Goal: Task Accomplishment & Management: Use online tool/utility

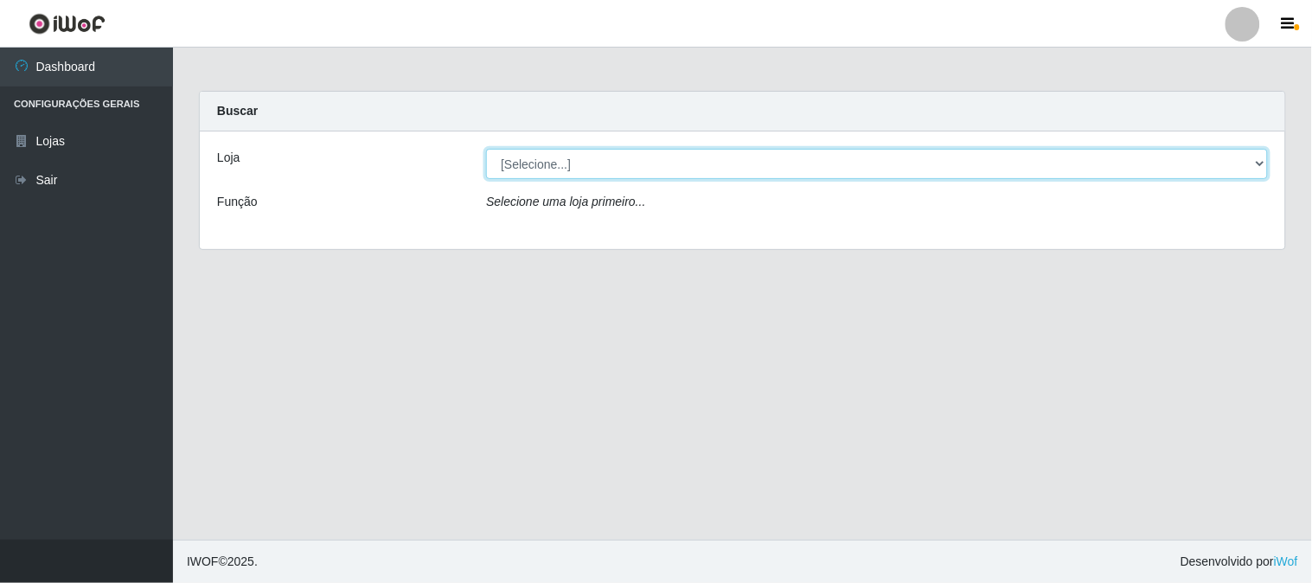
click at [525, 160] on select "[Selecione...] Rede Compras Supermercados - LOJA 1" at bounding box center [877, 164] width 782 height 30
select select "158"
click at [486, 149] on select "[Selecione...] Rede Compras Supermercados - LOJA 1" at bounding box center [877, 164] width 782 height 30
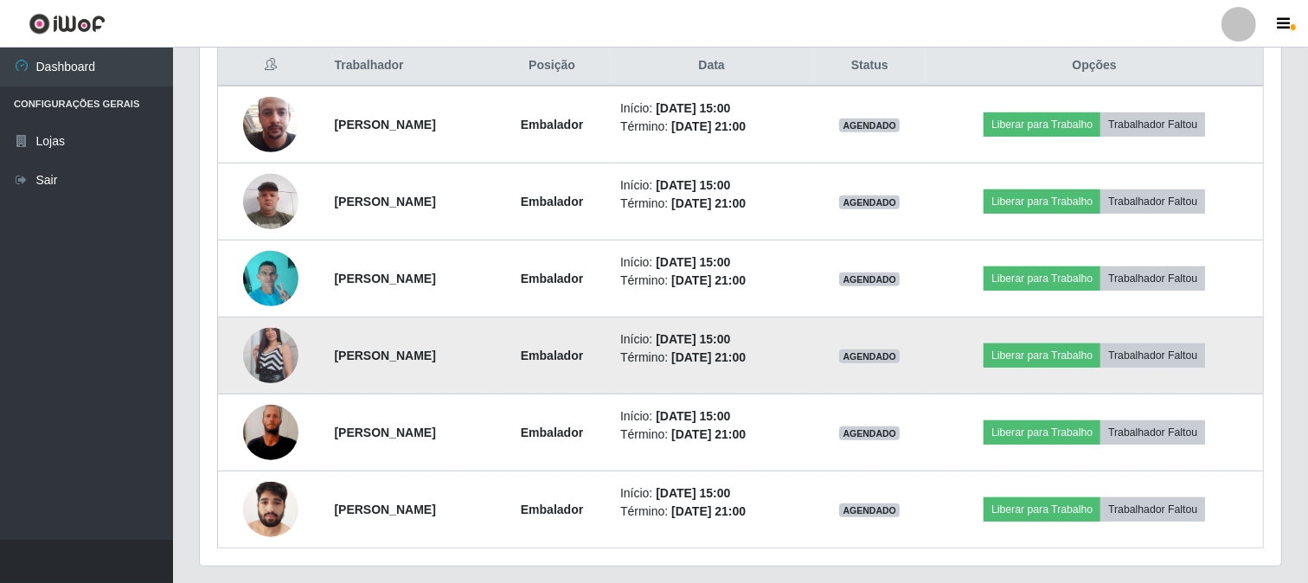
scroll to position [720, 0]
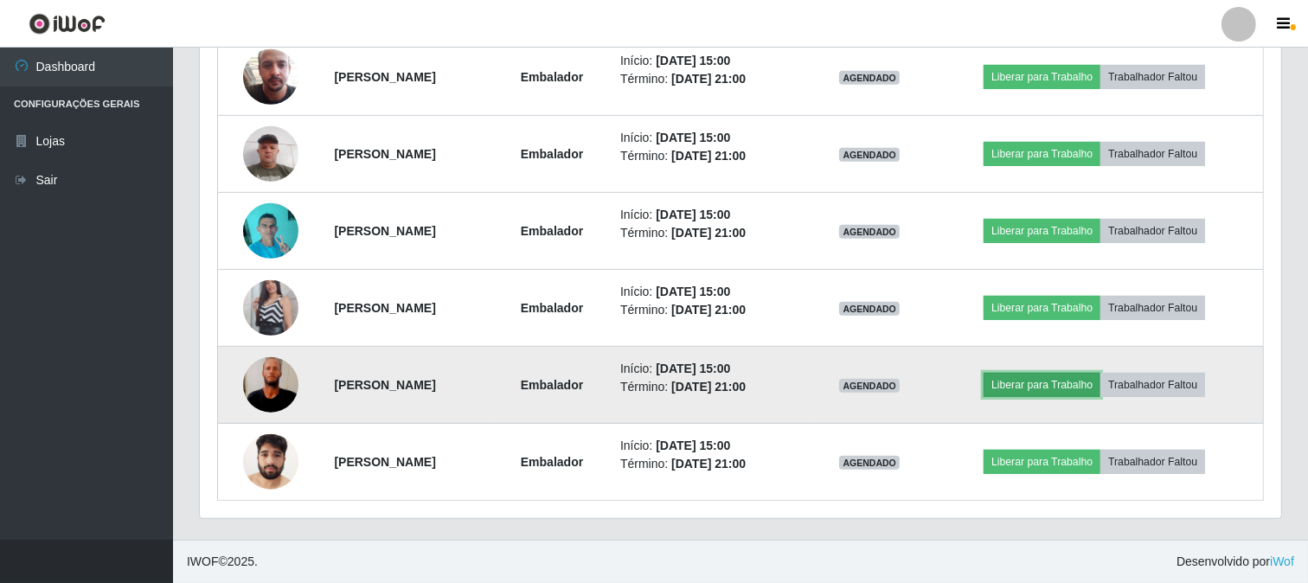
click at [1036, 382] on button "Liberar para Trabalho" at bounding box center [1042, 385] width 117 height 24
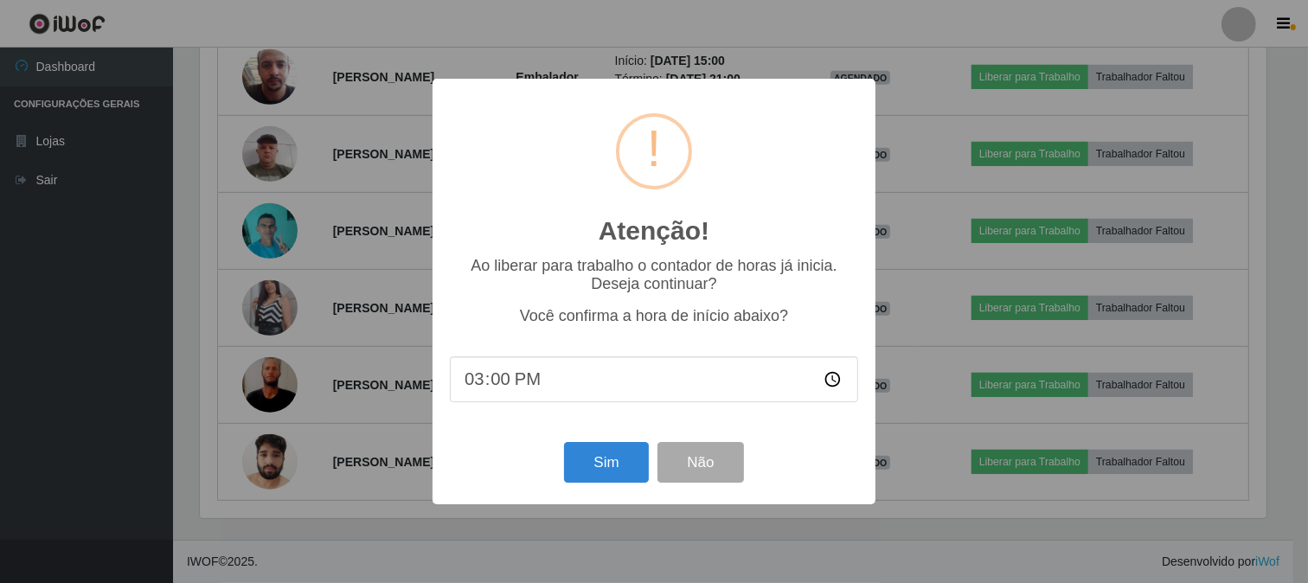
scroll to position [358, 1070]
click at [607, 470] on button "Sim" at bounding box center [609, 462] width 84 height 41
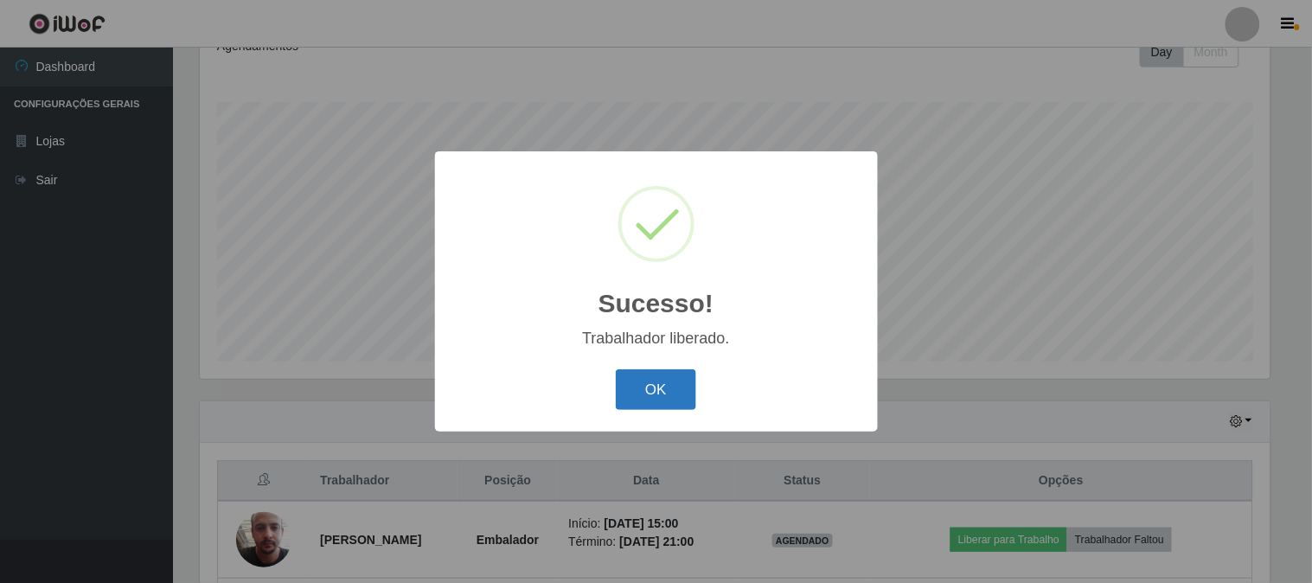
click at [658, 396] on button "OK" at bounding box center [656, 389] width 80 height 41
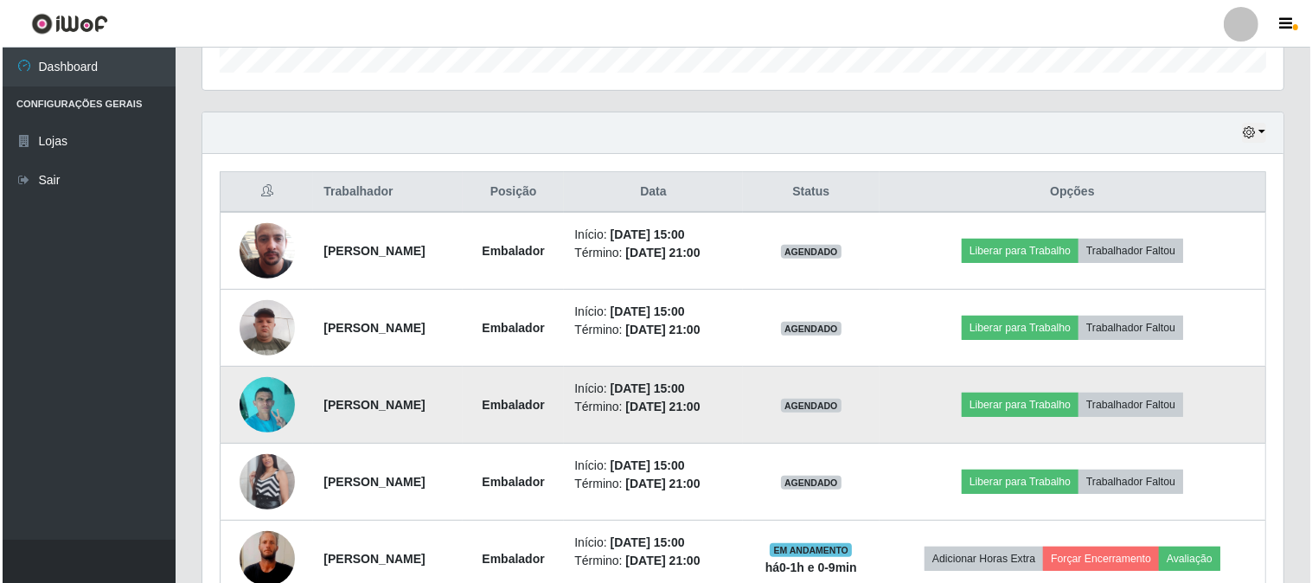
scroll to position [642, 0]
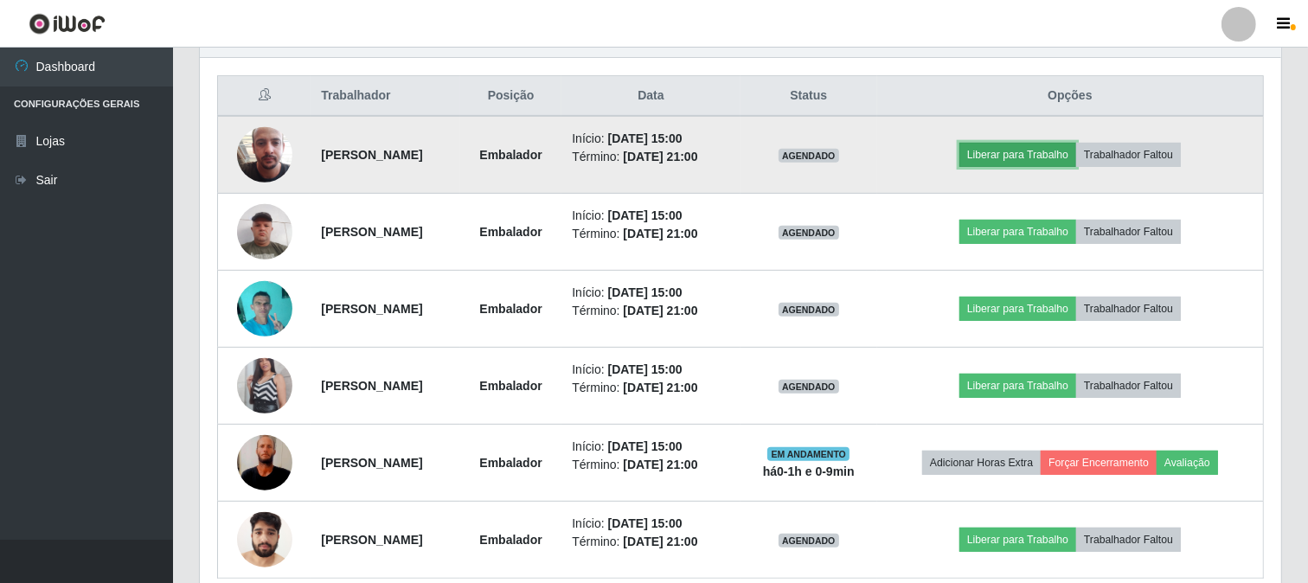
click at [1018, 156] on button "Liberar para Trabalho" at bounding box center [1017, 155] width 117 height 24
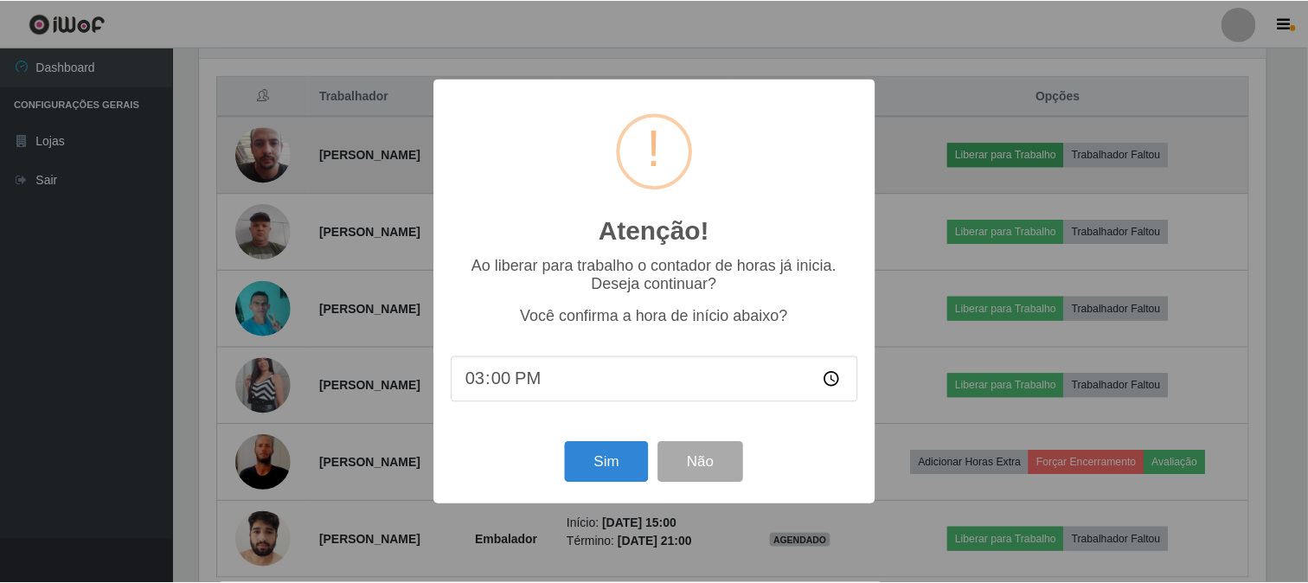
scroll to position [358, 1070]
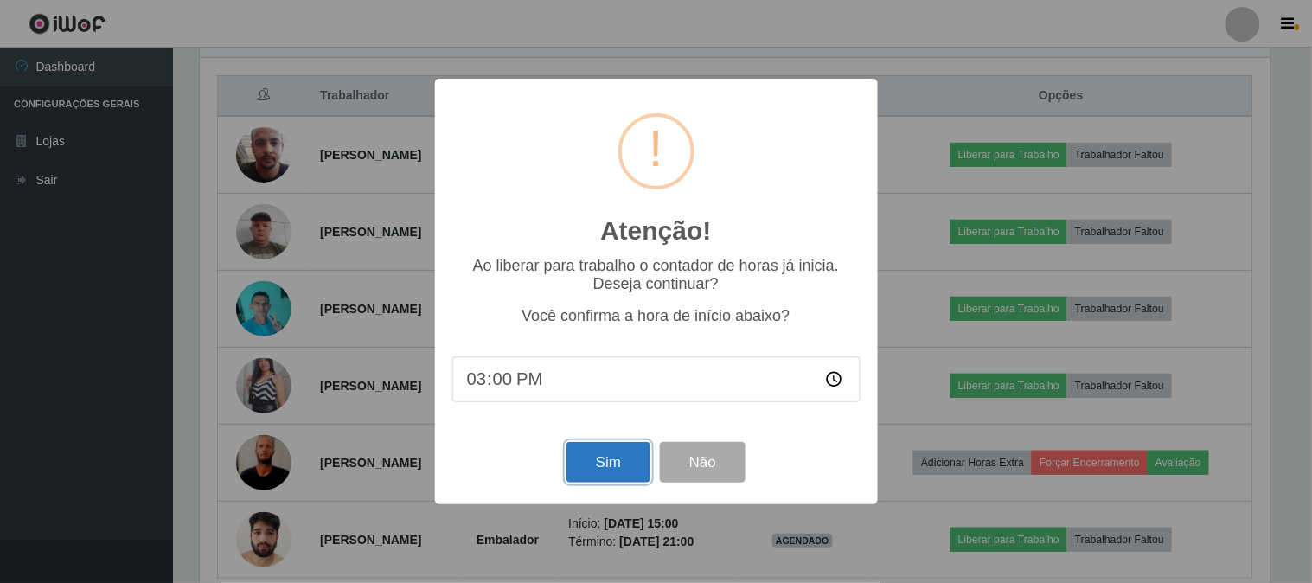
click at [619, 465] on button "Sim" at bounding box center [609, 462] width 84 height 41
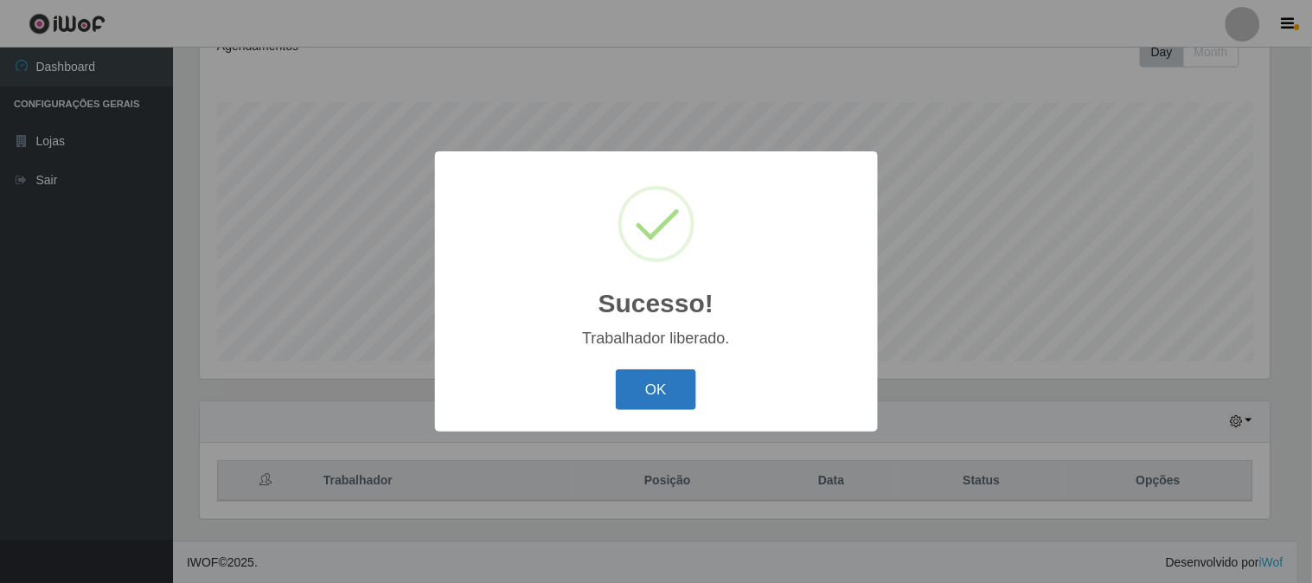
click at [669, 379] on button "OK" at bounding box center [656, 389] width 80 height 41
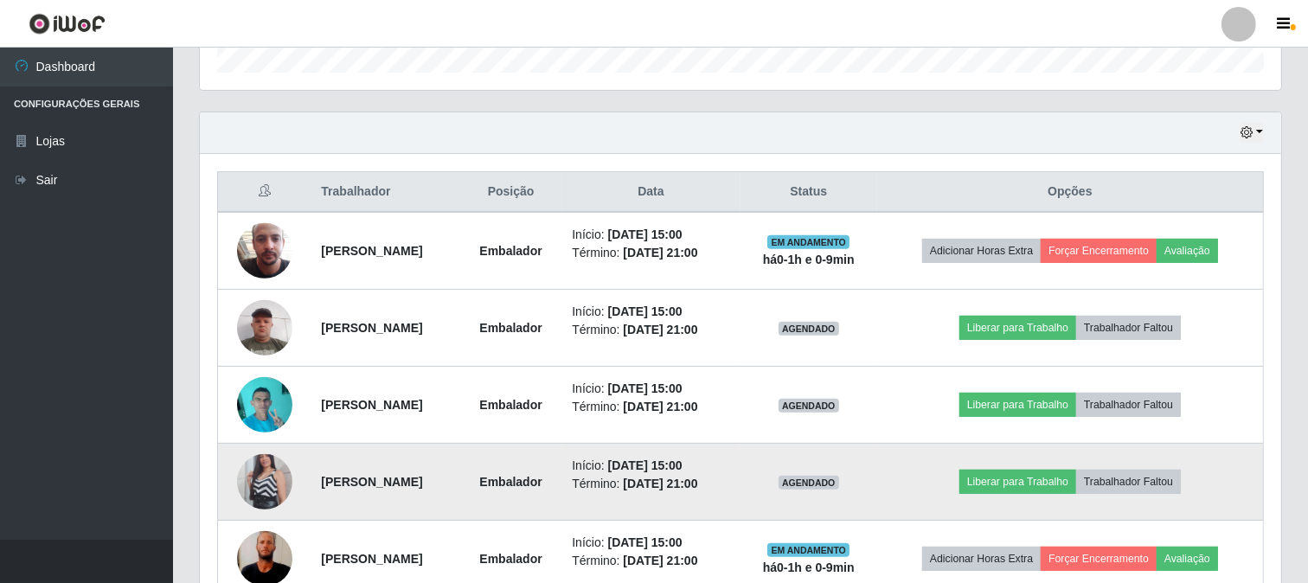
scroll to position [642, 0]
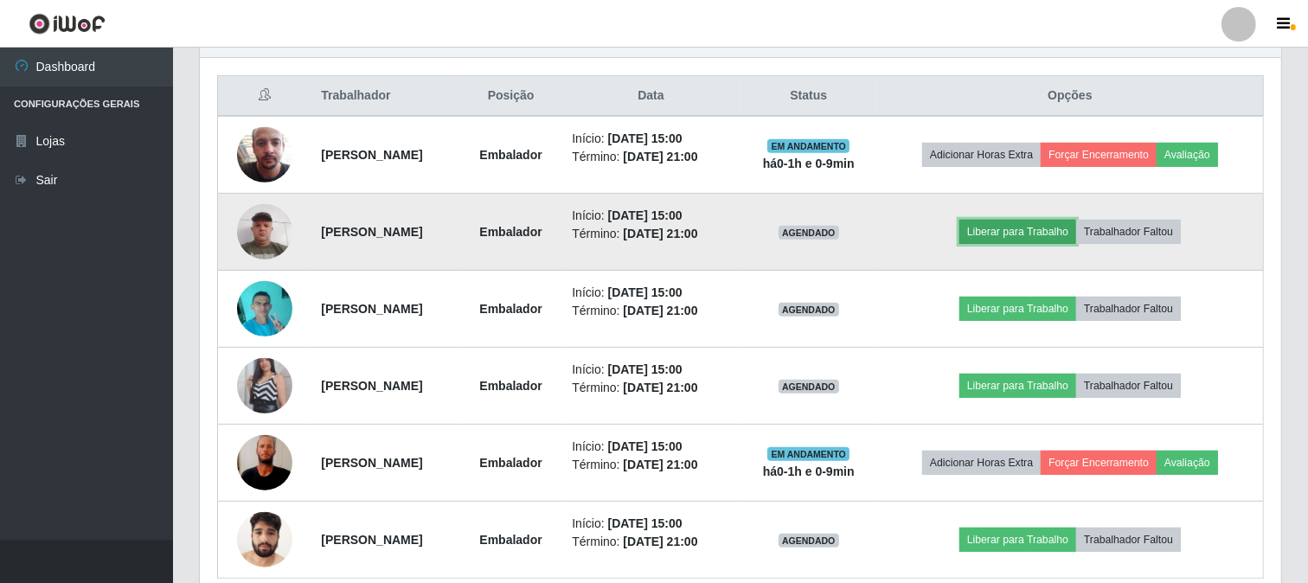
click at [1049, 226] on button "Liberar para Trabalho" at bounding box center [1017, 232] width 117 height 24
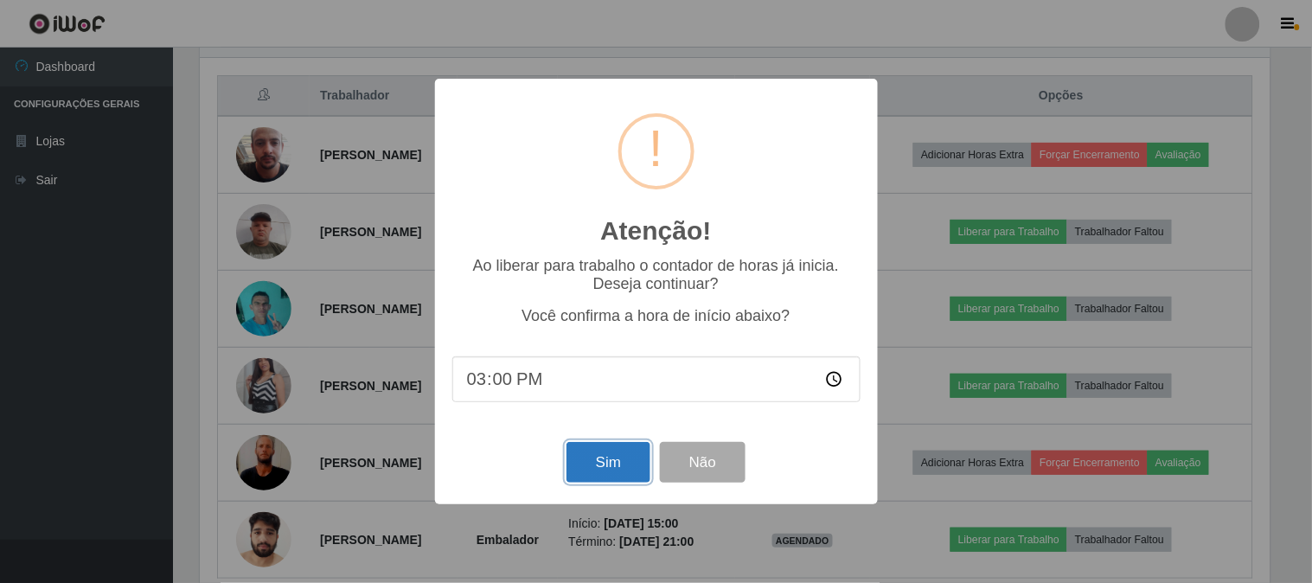
click at [604, 459] on button "Sim" at bounding box center [609, 462] width 84 height 41
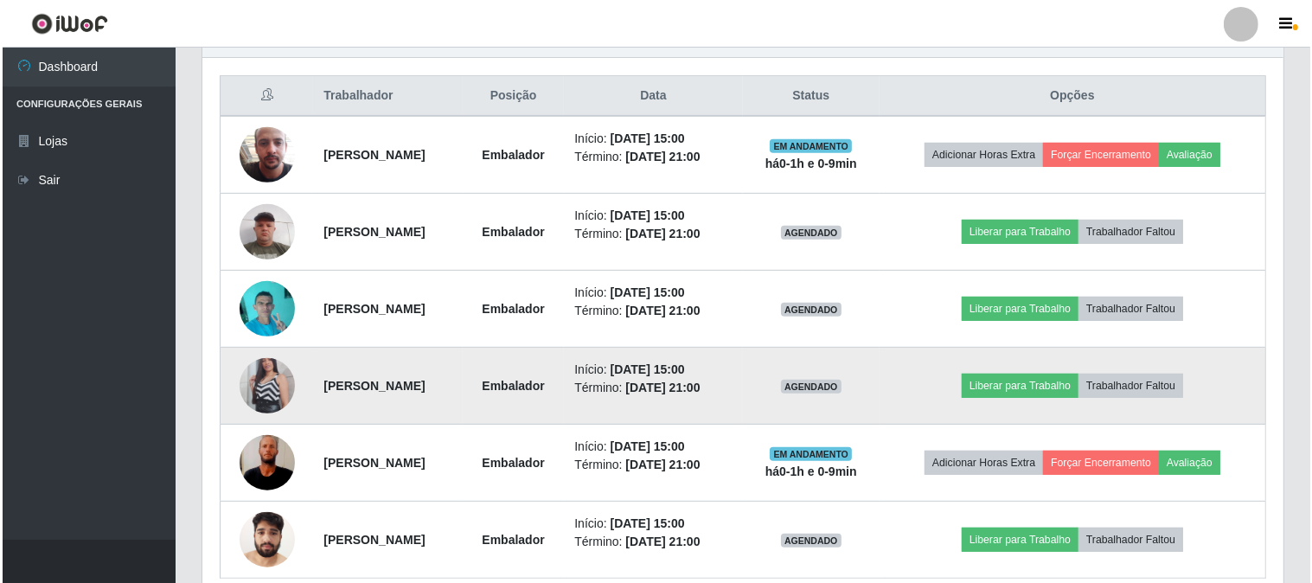
scroll to position [0, 0]
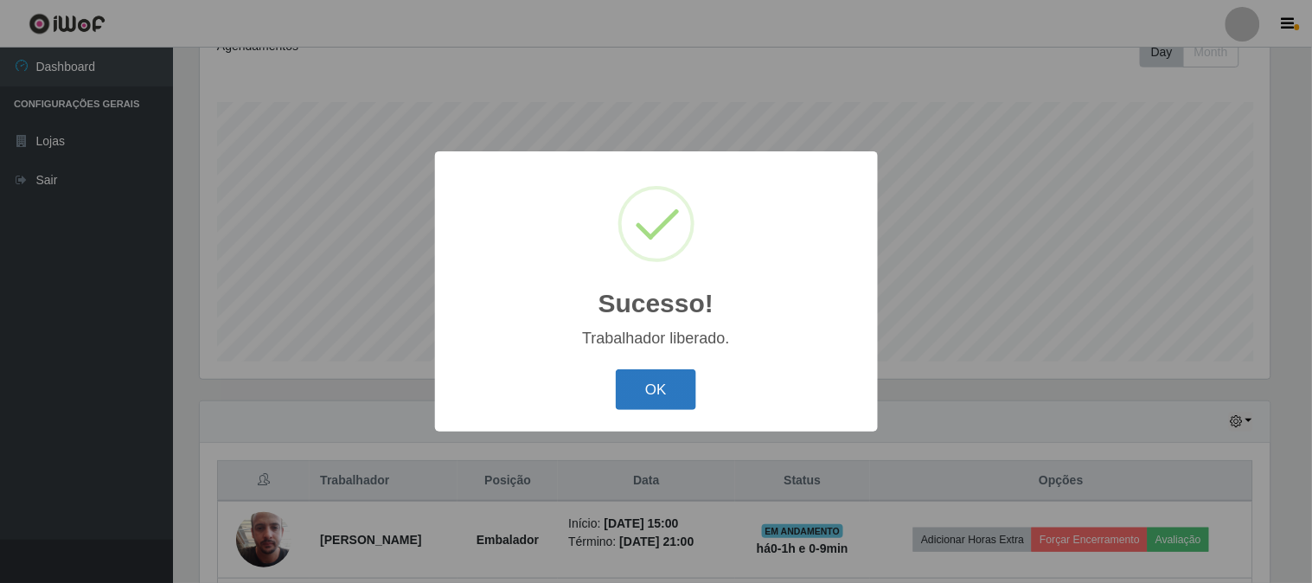
click at [650, 387] on button "OK" at bounding box center [656, 389] width 80 height 41
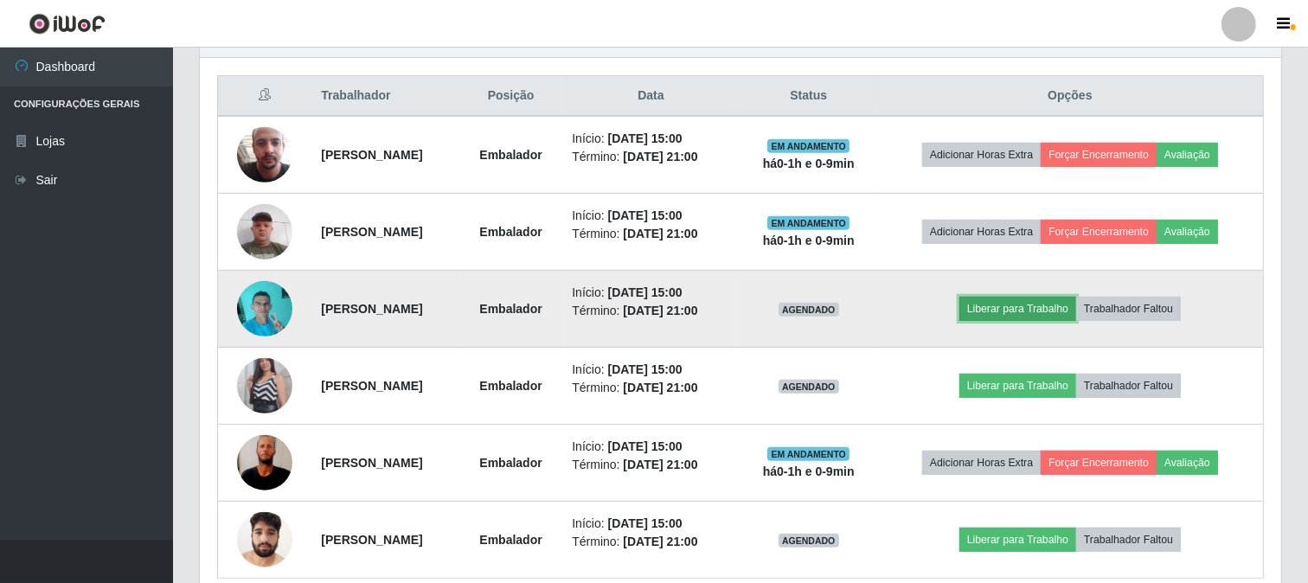
click at [1036, 307] on button "Liberar para Trabalho" at bounding box center [1017, 309] width 117 height 24
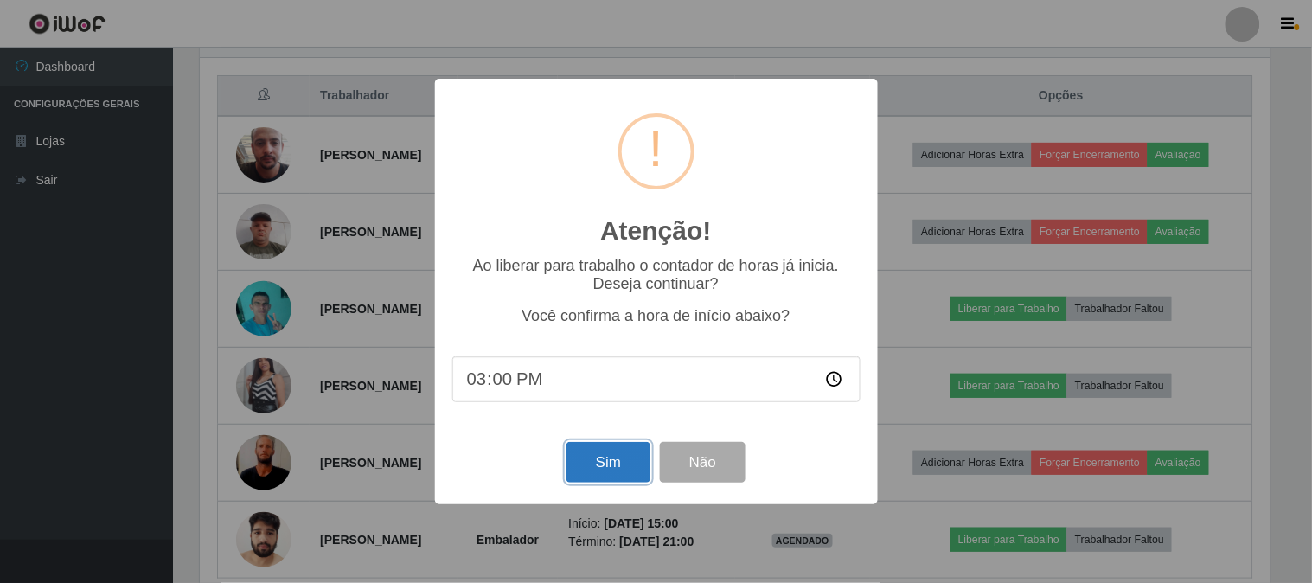
click at [614, 455] on button "Sim" at bounding box center [609, 462] width 84 height 41
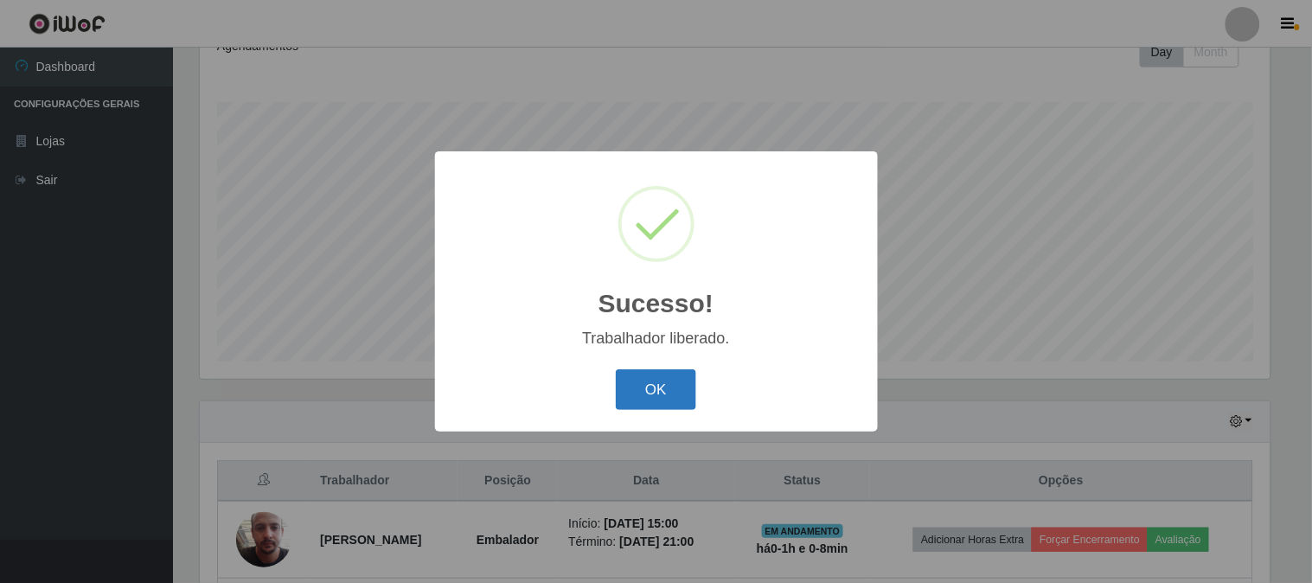
click at [660, 381] on button "OK" at bounding box center [656, 389] width 80 height 41
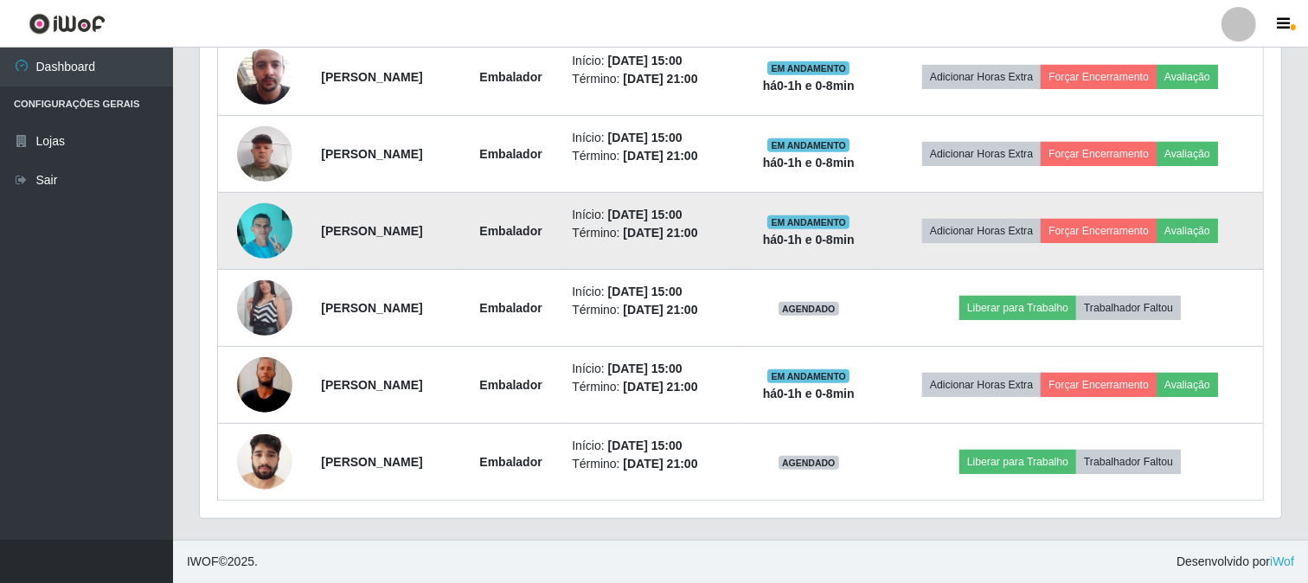
click at [260, 231] on img at bounding box center [264, 231] width 55 height 74
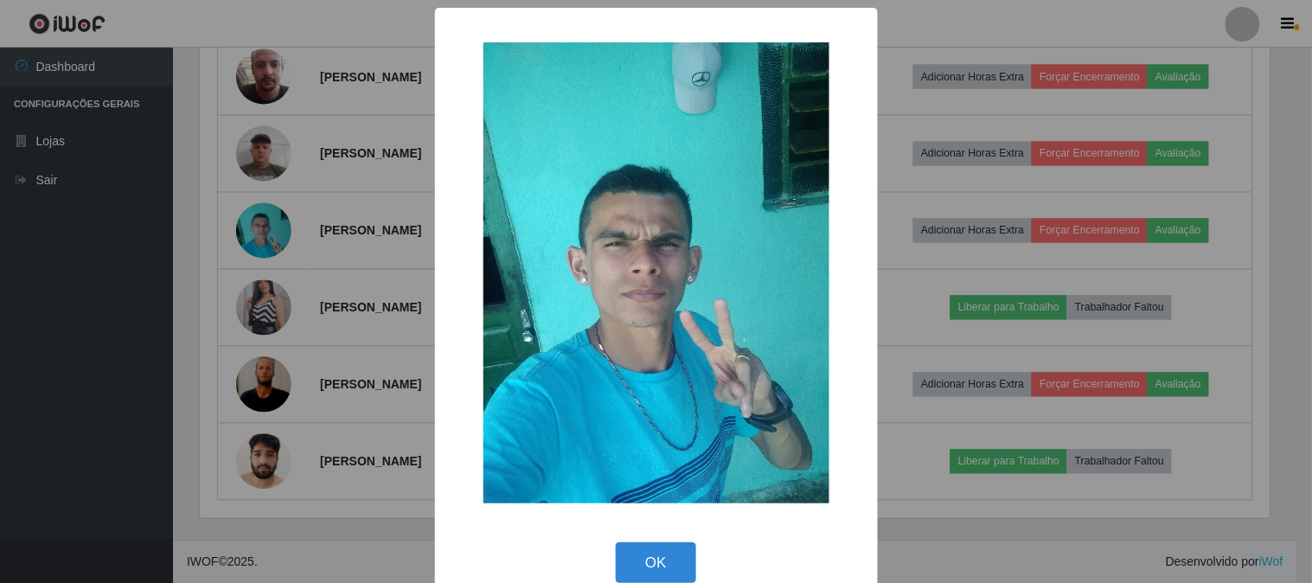
click at [286, 230] on div "× OK Cancel" at bounding box center [656, 291] width 1312 height 583
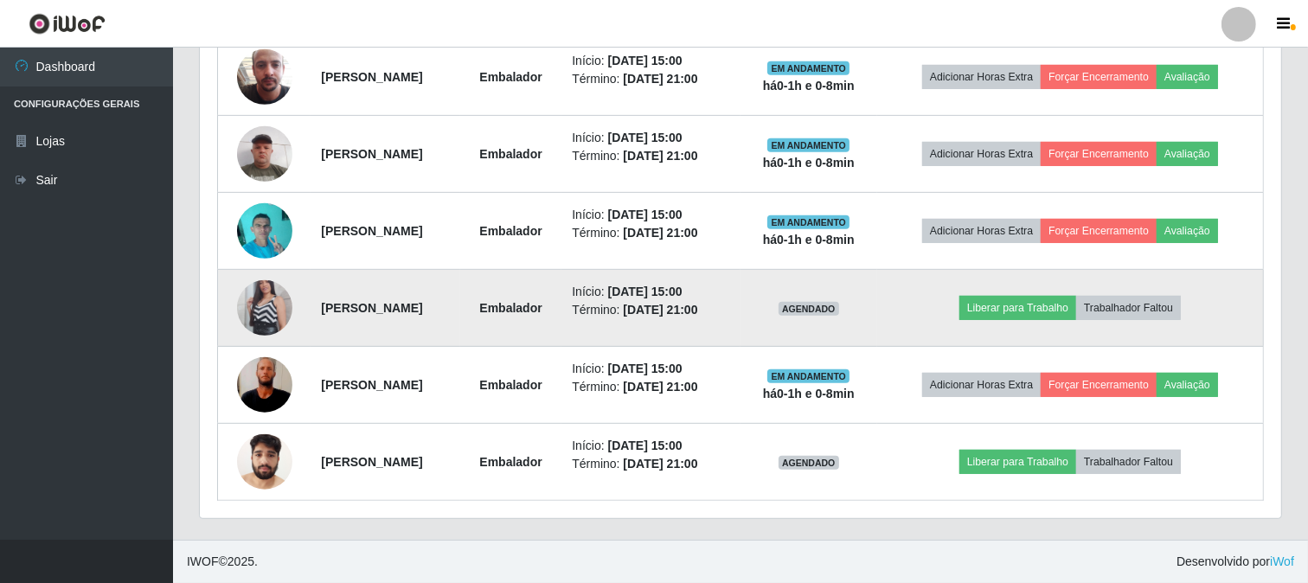
click at [266, 296] on img at bounding box center [264, 308] width 55 height 99
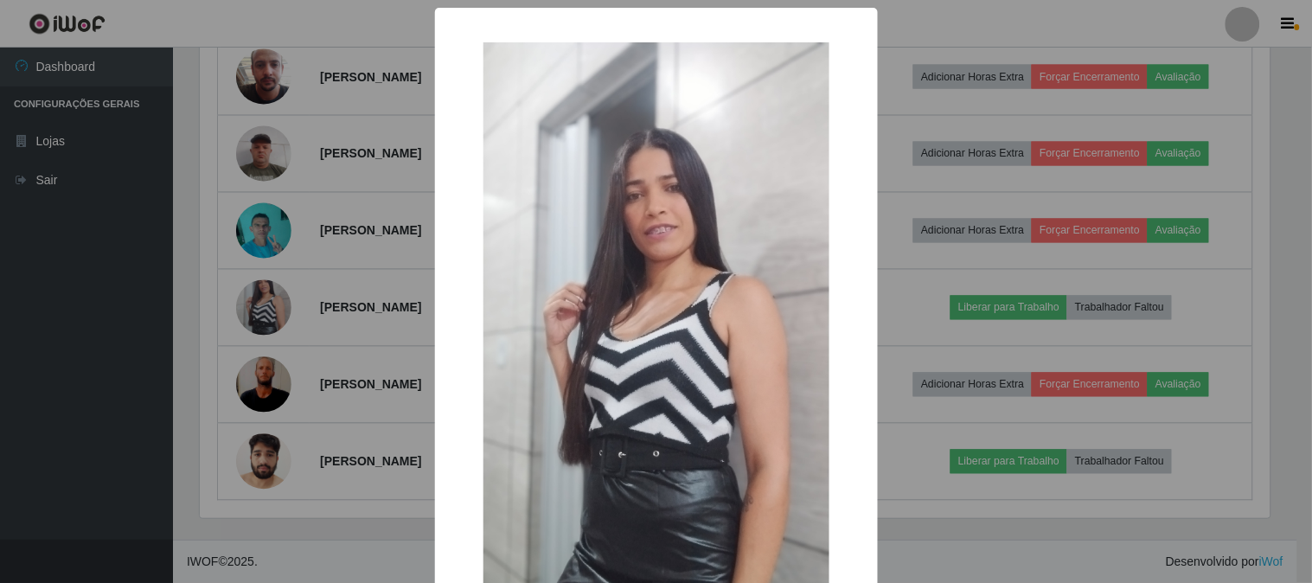
click at [295, 279] on div "× OK Cancel" at bounding box center [656, 291] width 1312 height 583
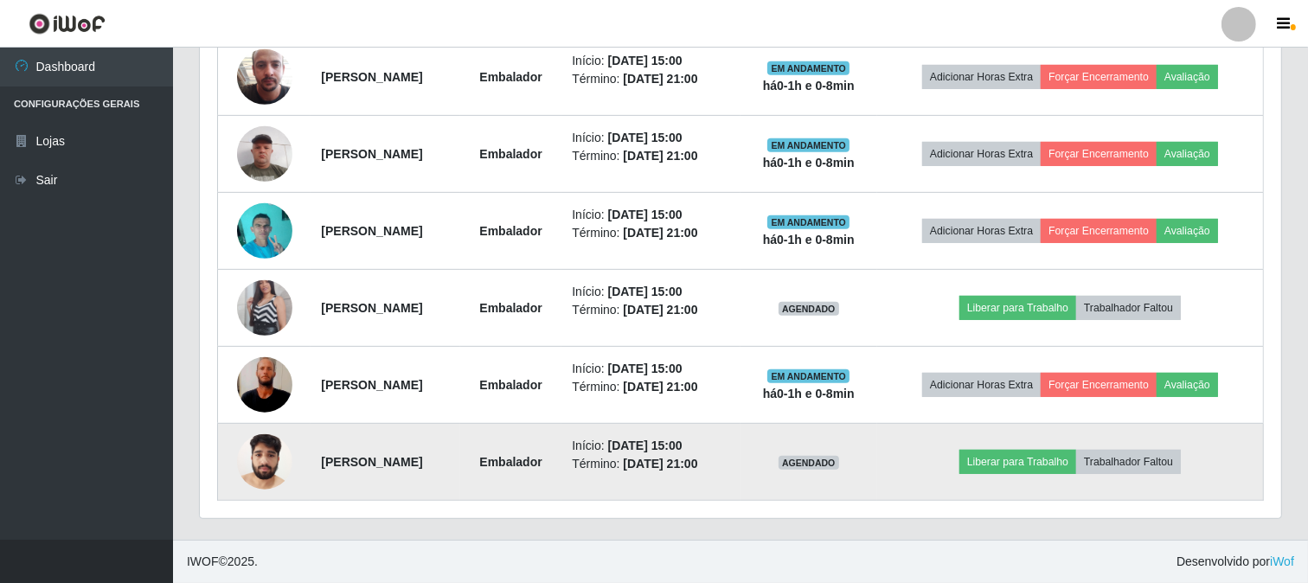
click at [264, 441] on img at bounding box center [264, 462] width 55 height 74
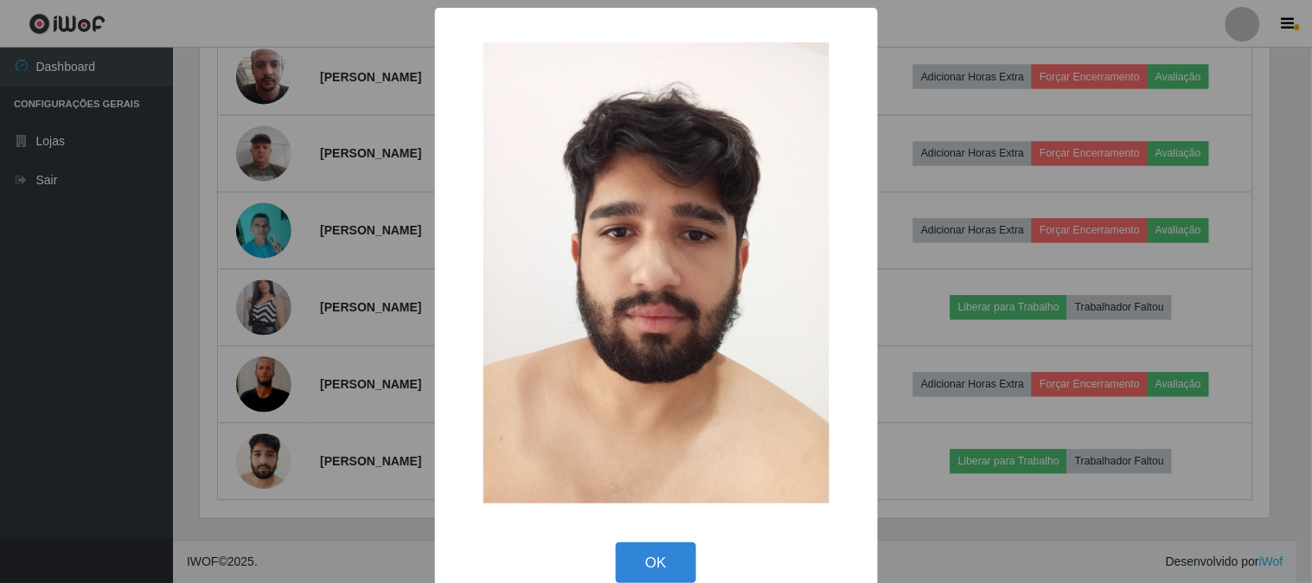
click at [323, 375] on div "× OK Cancel" at bounding box center [656, 291] width 1312 height 583
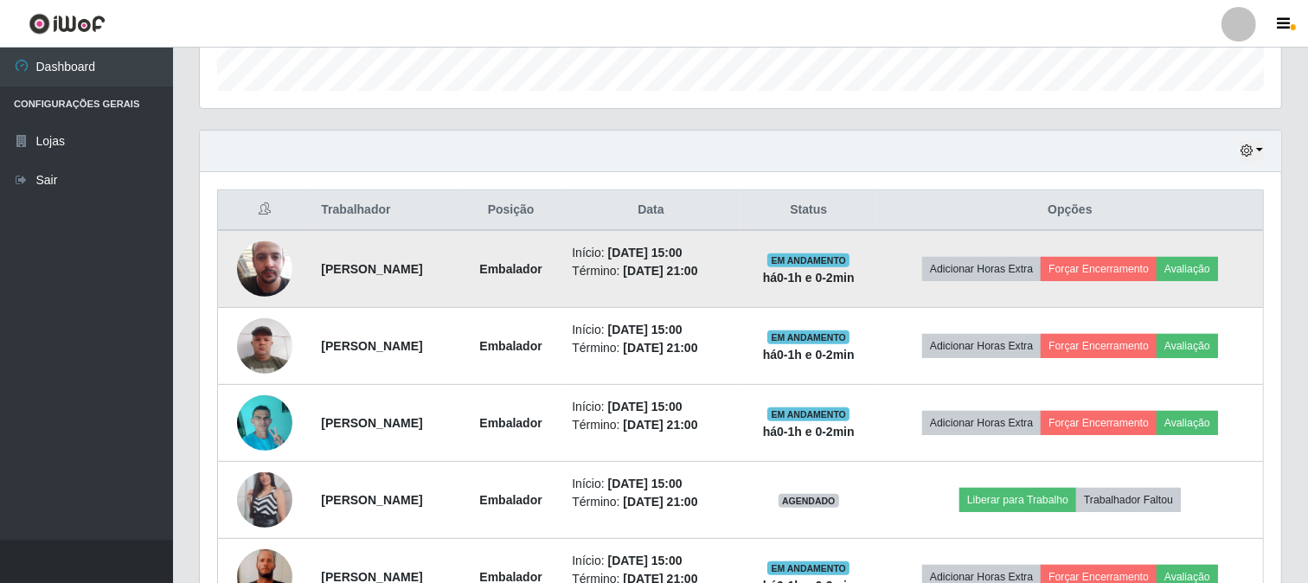
scroll to position [720, 0]
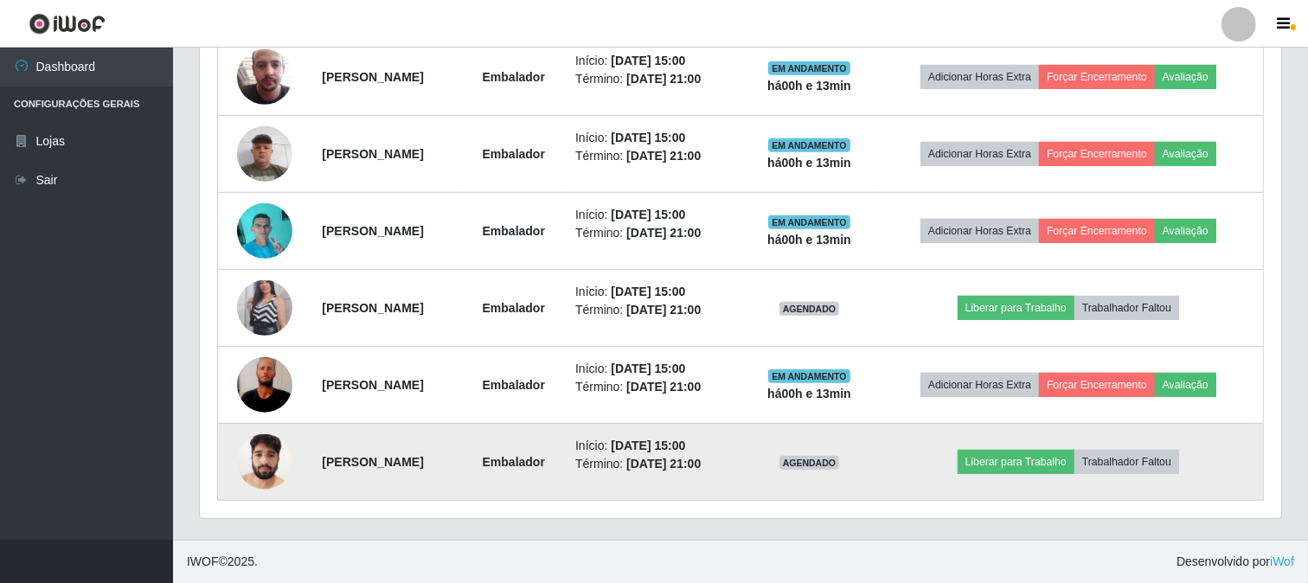
click at [275, 454] on img at bounding box center [264, 462] width 55 height 74
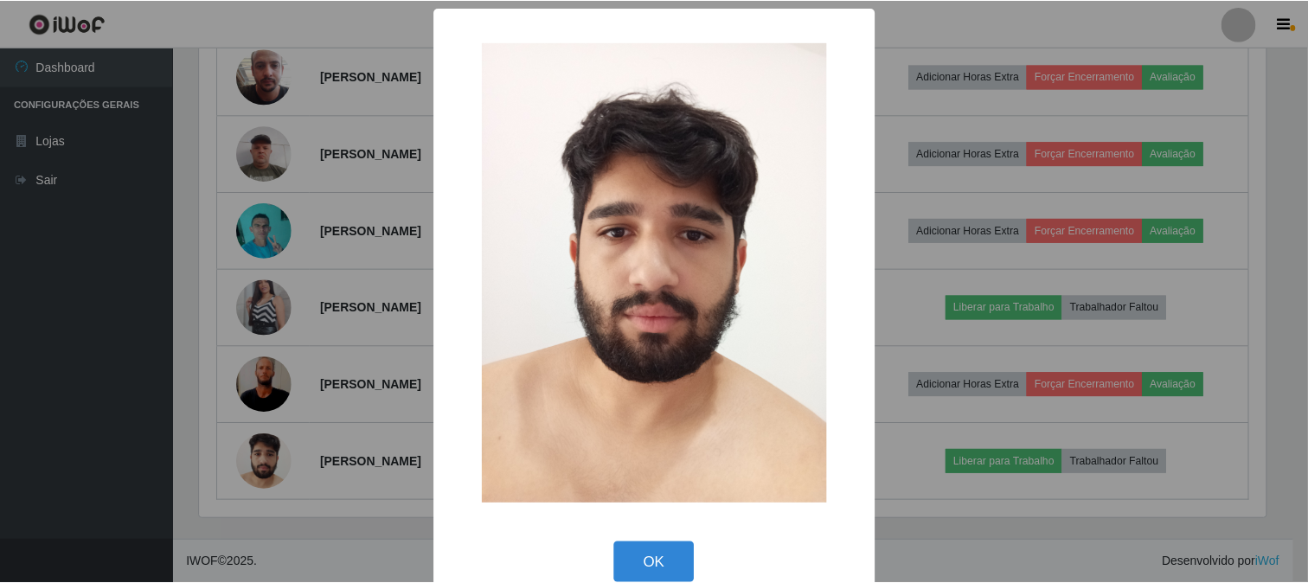
scroll to position [29, 0]
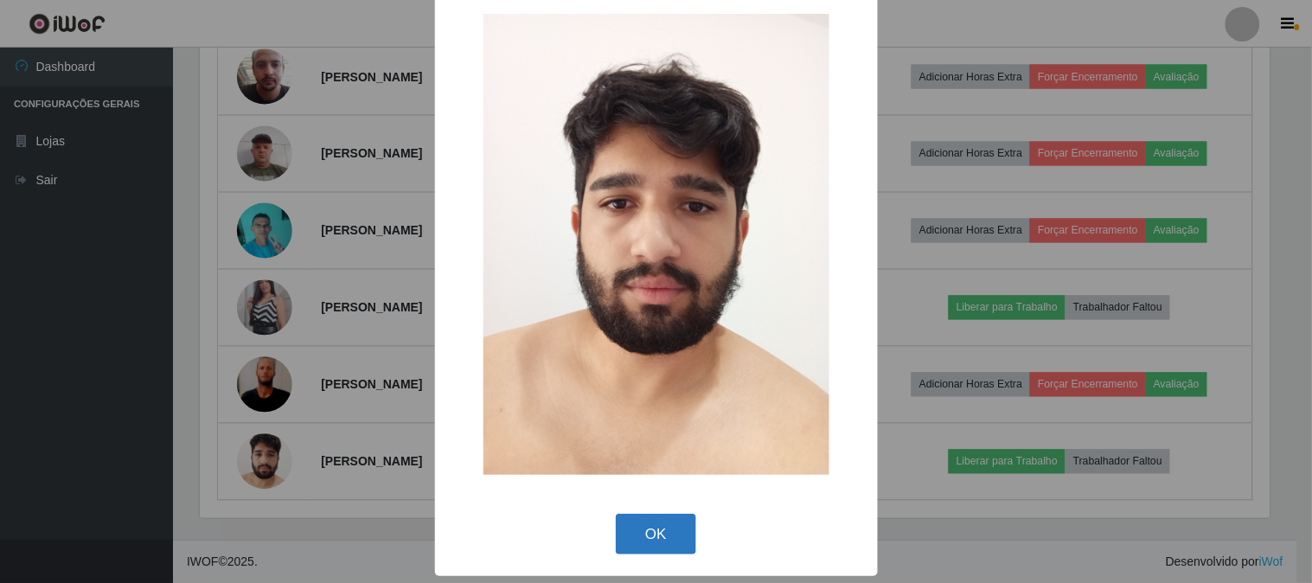
click at [616, 521] on button "OK" at bounding box center [656, 534] width 80 height 41
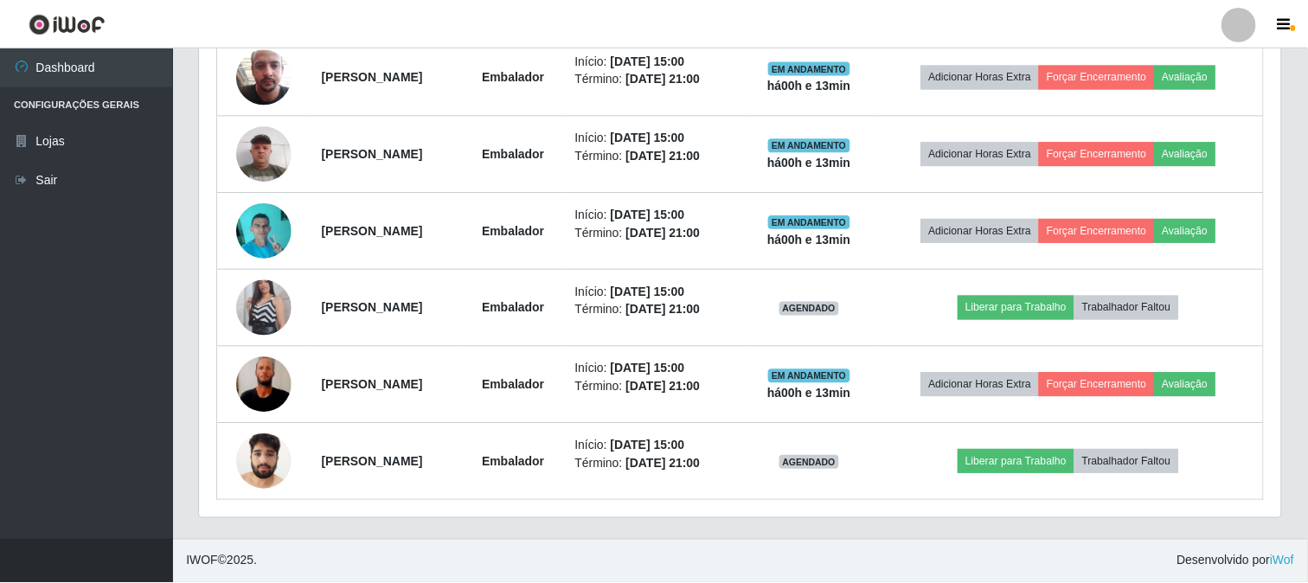
scroll to position [358, 1081]
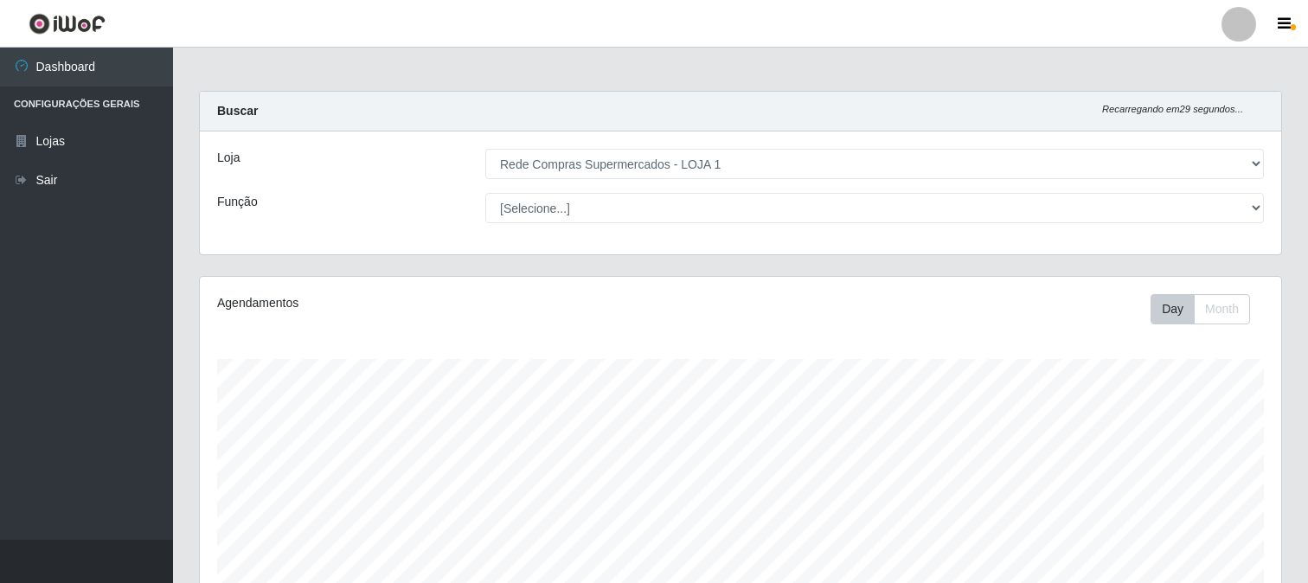
select select "158"
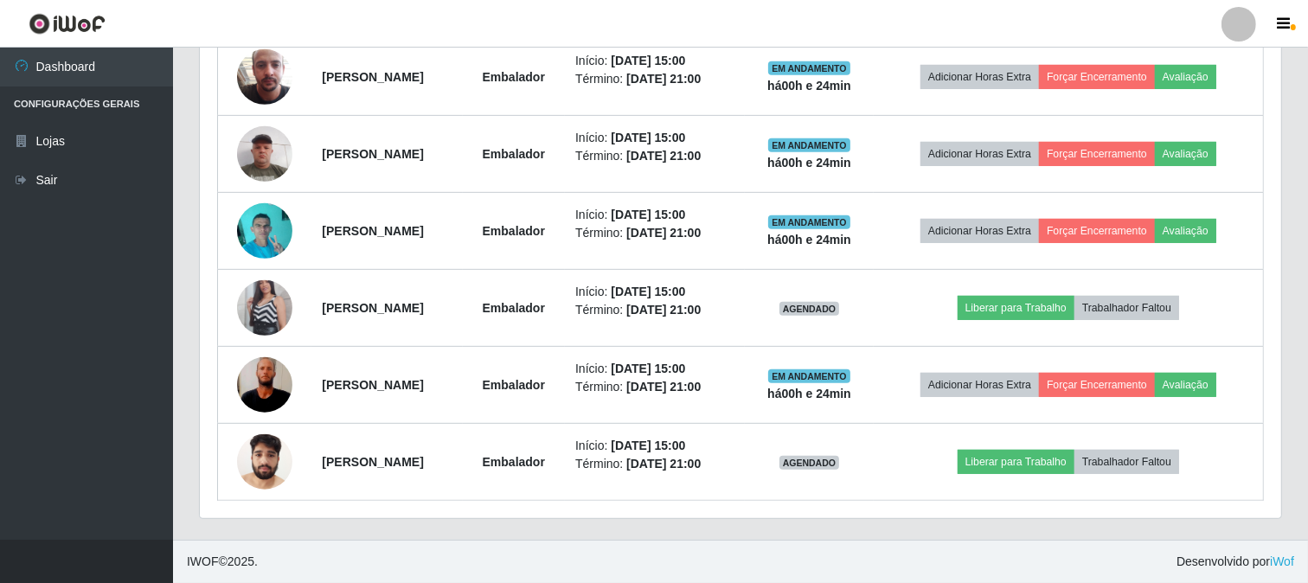
scroll to position [358, 1081]
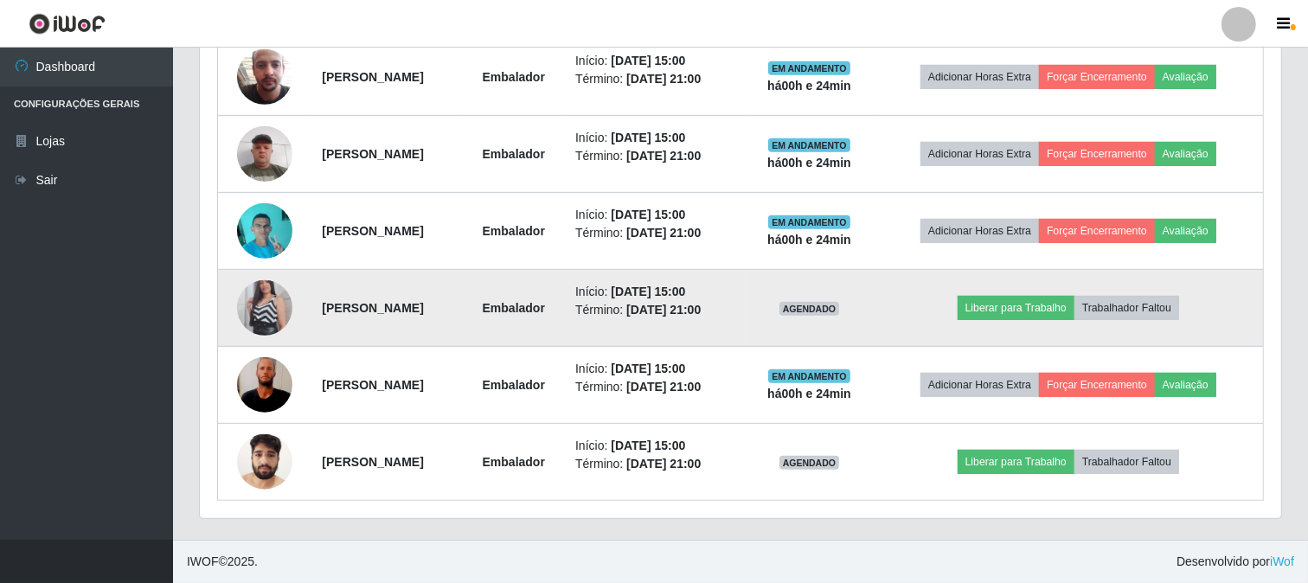
click at [269, 295] on img at bounding box center [264, 308] width 55 height 99
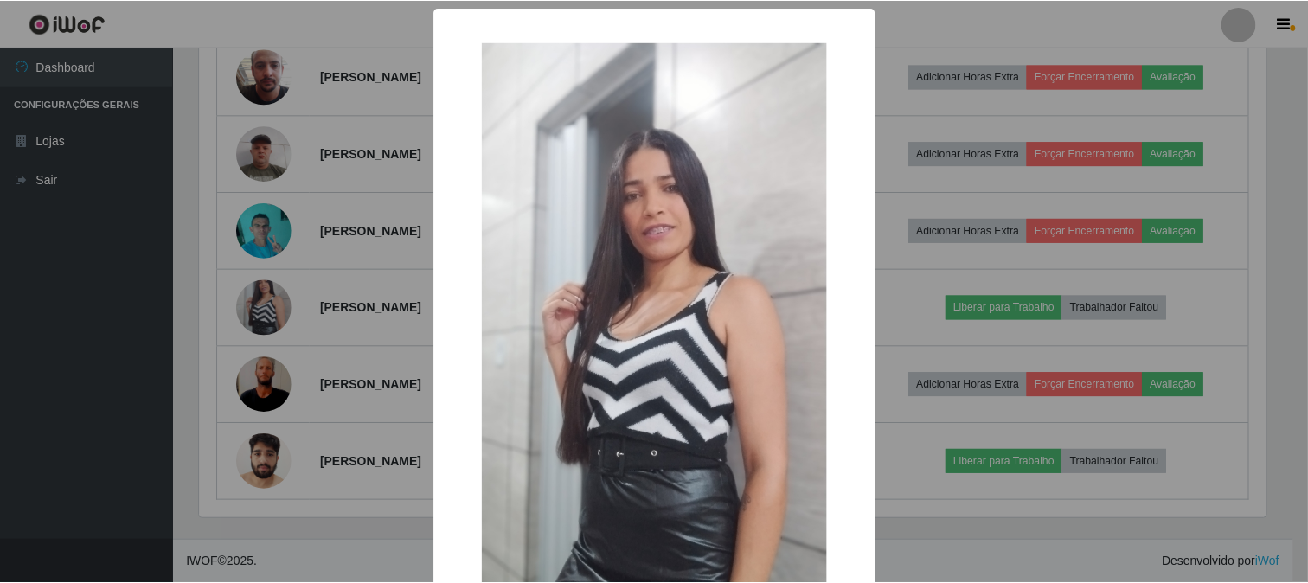
scroll to position [183, 0]
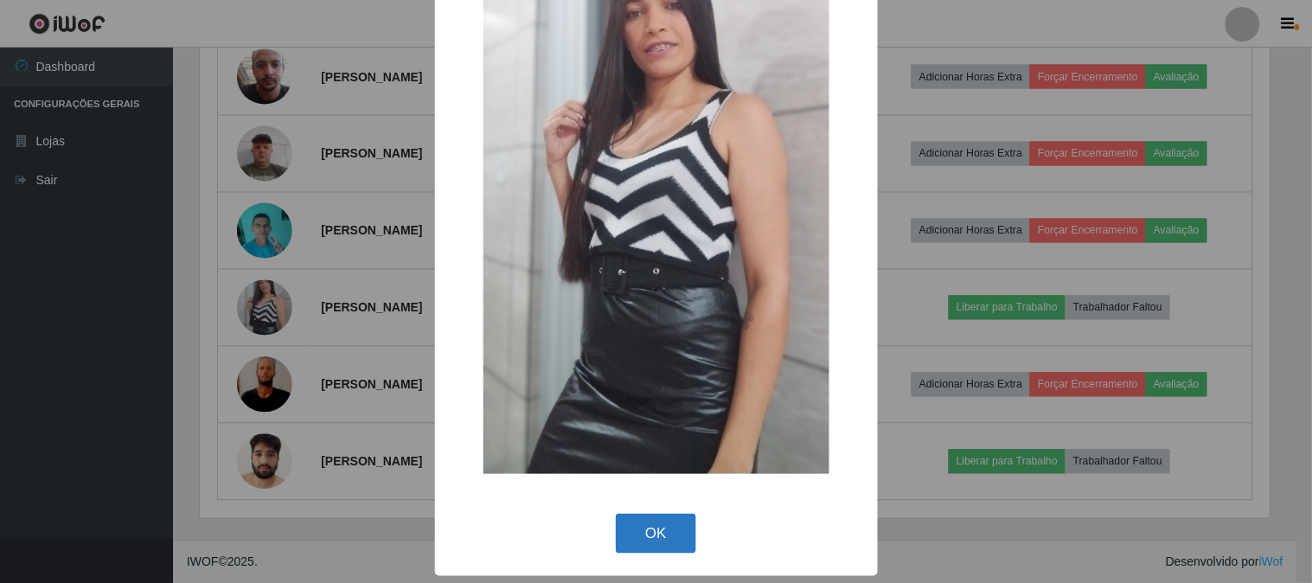
click at [656, 536] on button "OK" at bounding box center [656, 534] width 80 height 41
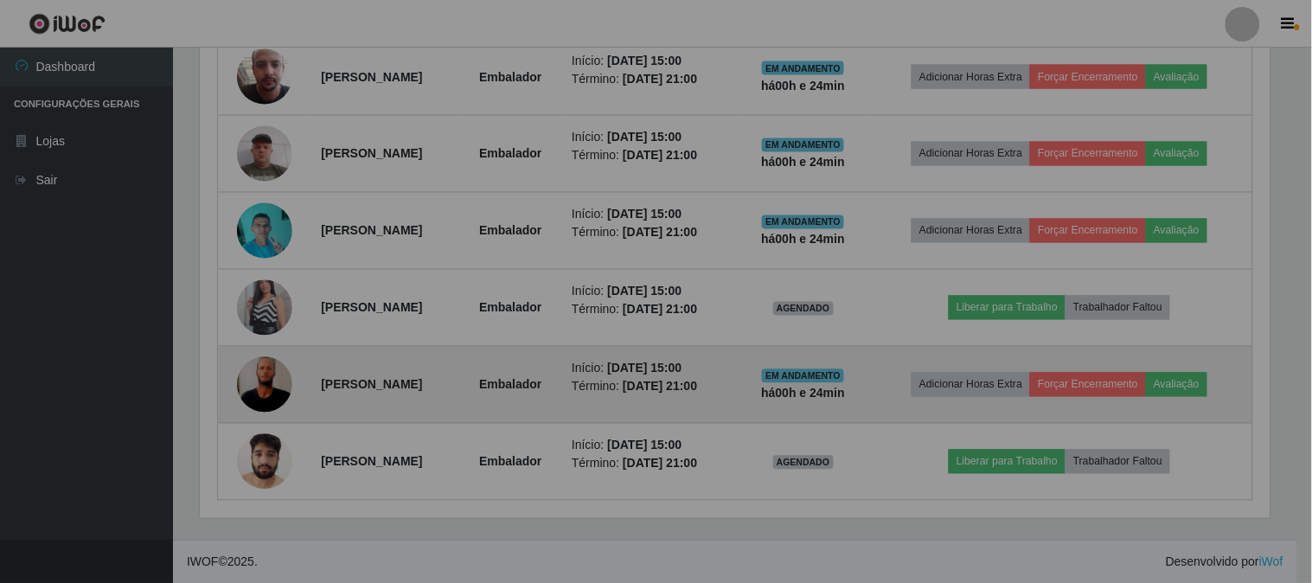
scroll to position [358, 1081]
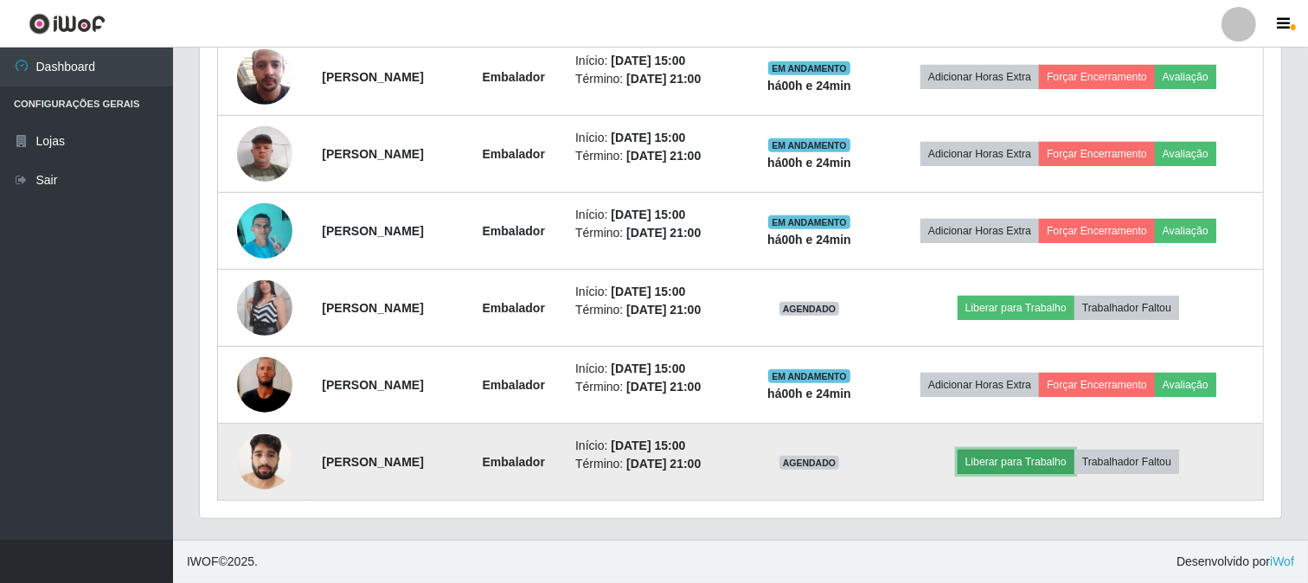
click at [1009, 455] on button "Liberar para Trabalho" at bounding box center [1016, 462] width 117 height 24
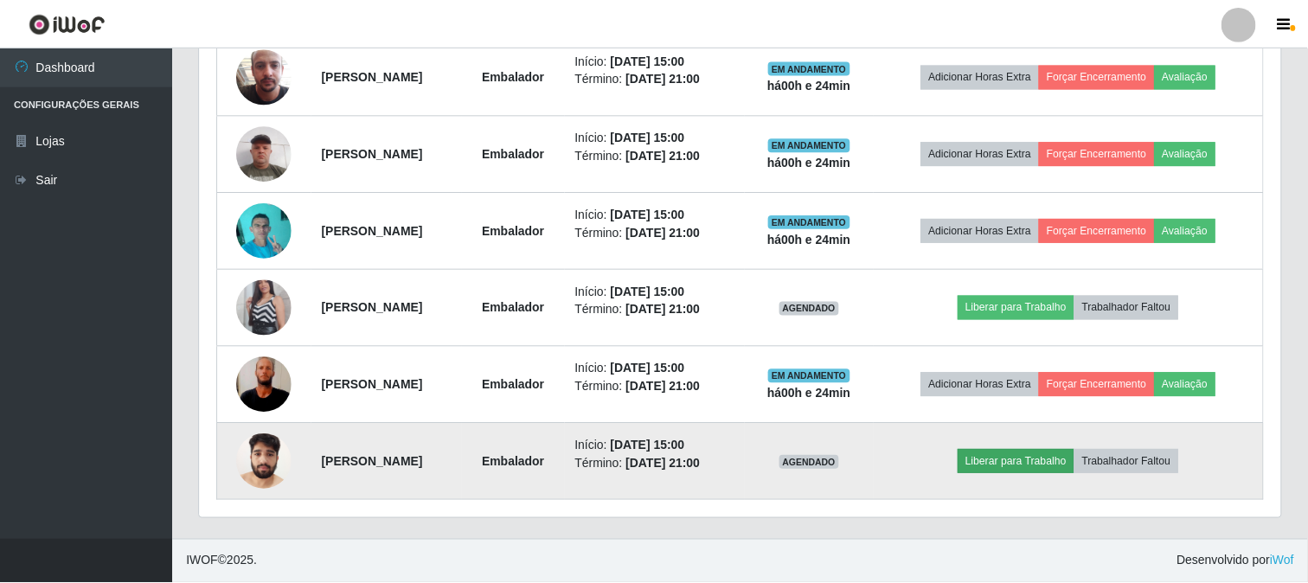
scroll to position [358, 1070]
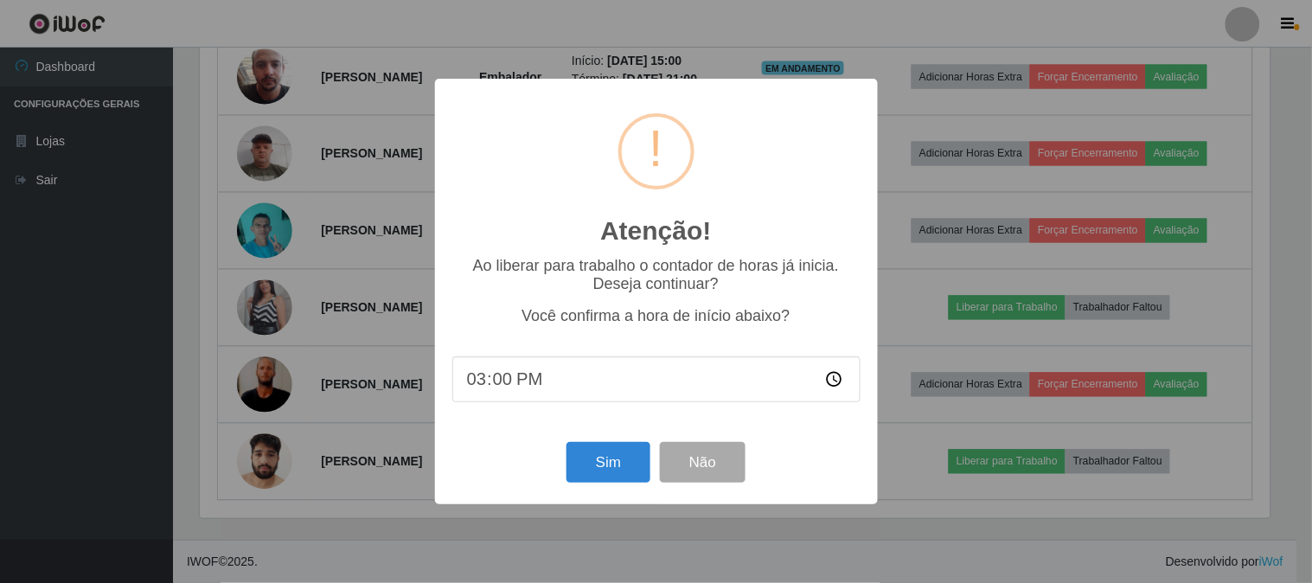
click at [523, 378] on input "15:00" at bounding box center [656, 379] width 408 height 46
type input "15:24"
click at [593, 457] on button "Sim" at bounding box center [609, 462] width 84 height 41
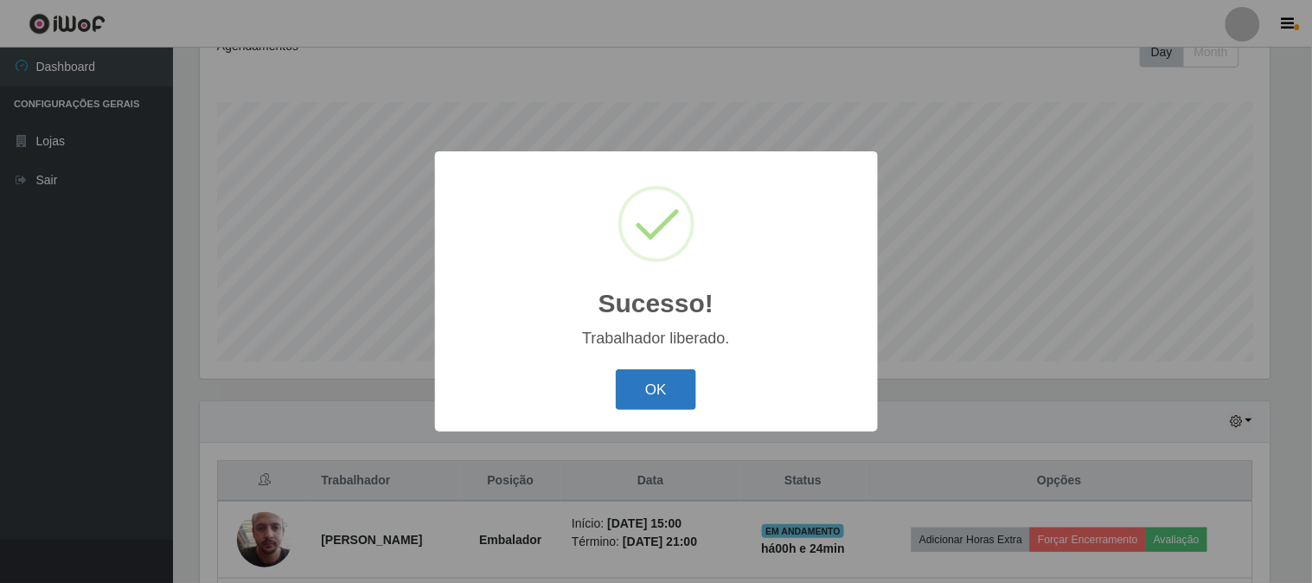
click at [671, 389] on button "OK" at bounding box center [656, 389] width 80 height 41
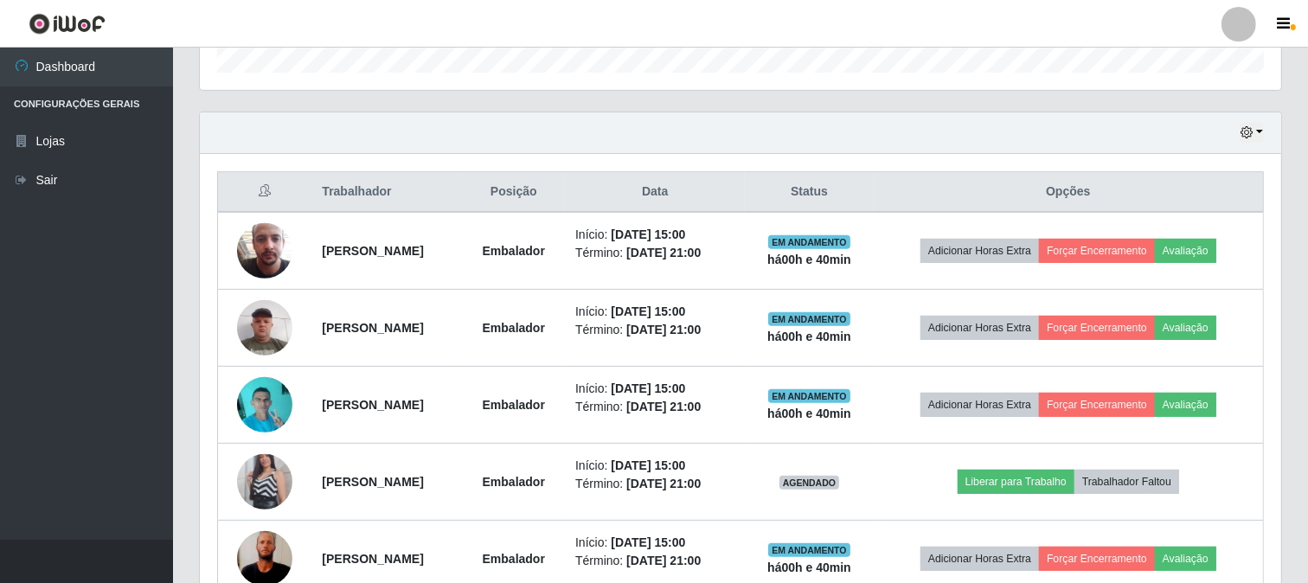
scroll to position [720, 0]
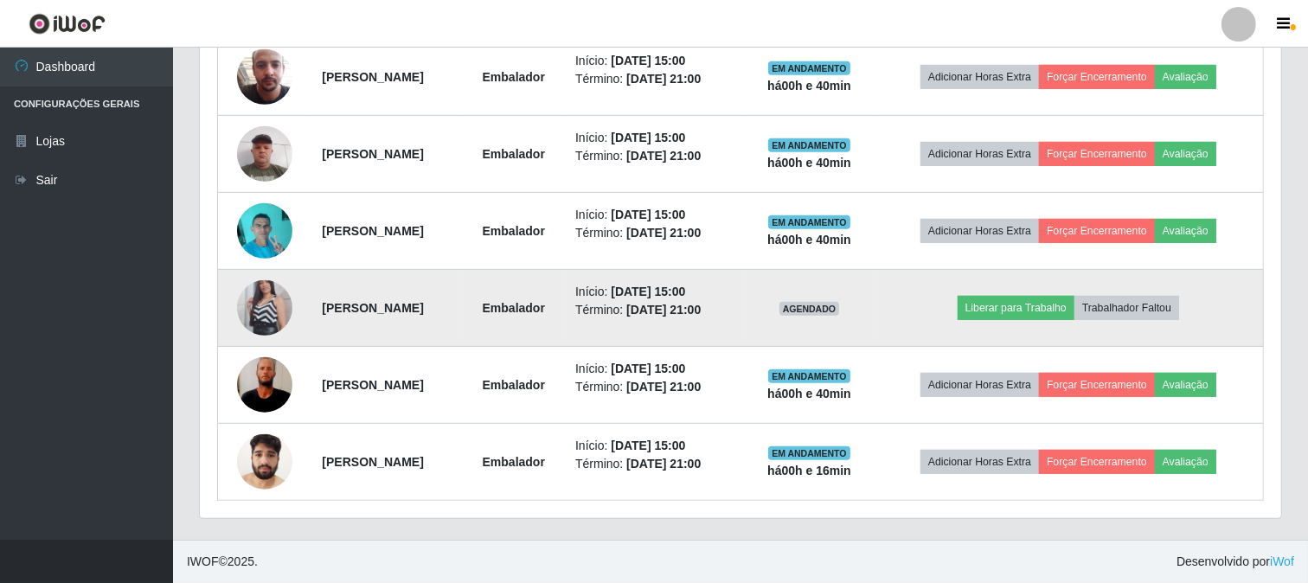
click at [252, 295] on img at bounding box center [264, 308] width 55 height 99
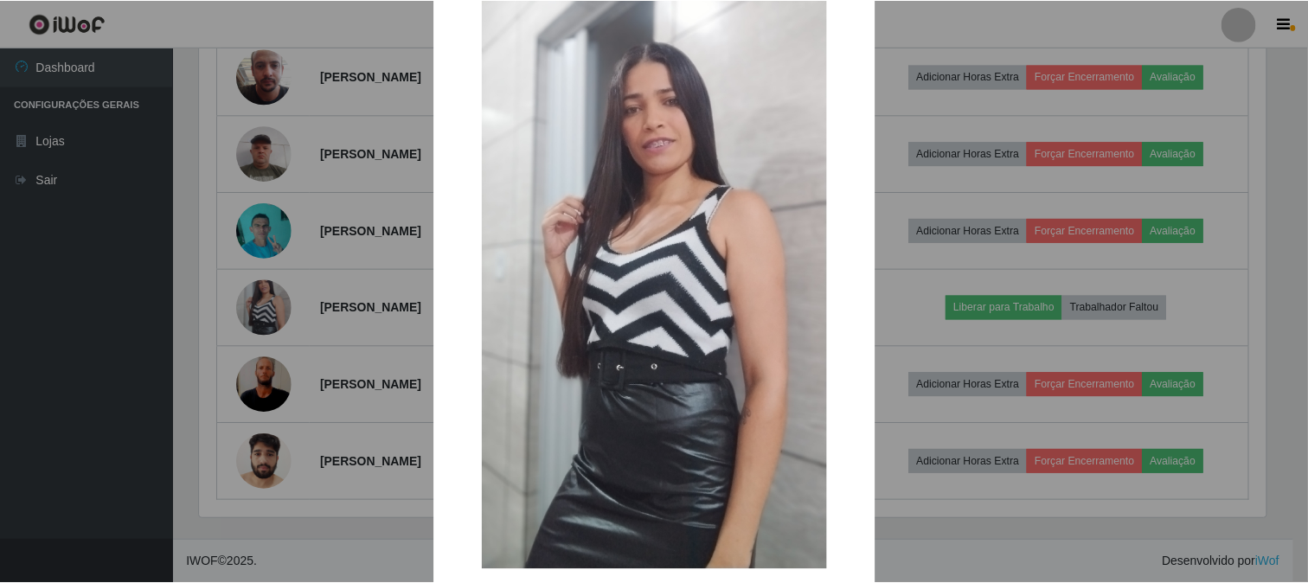
scroll to position [183, 0]
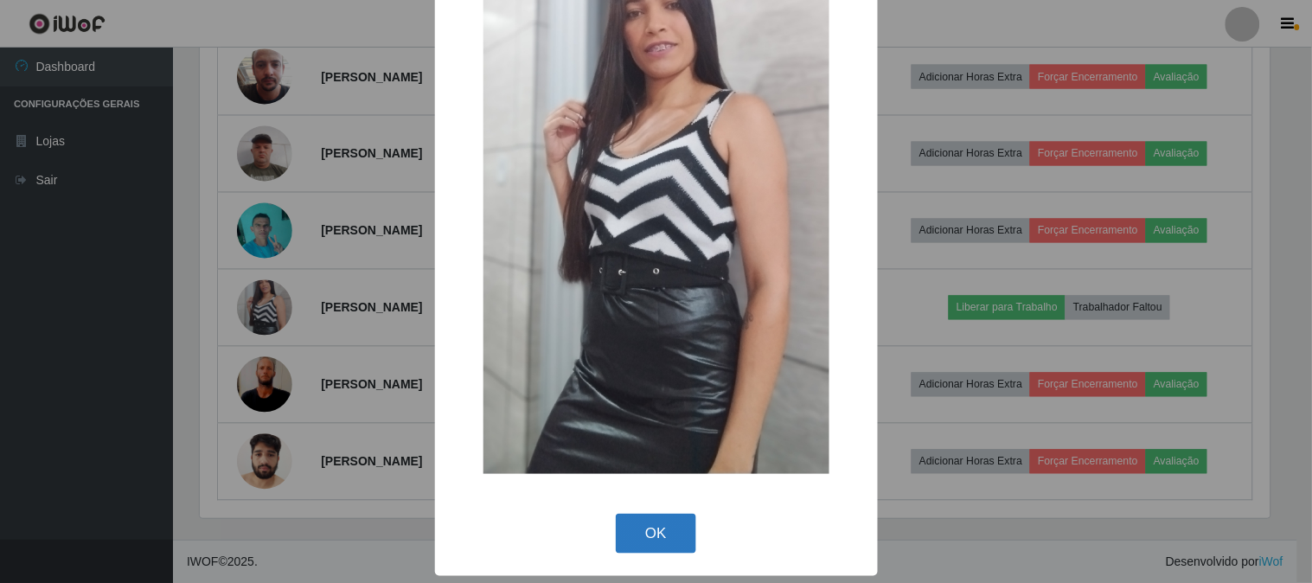
click at [659, 540] on button "OK" at bounding box center [656, 534] width 80 height 41
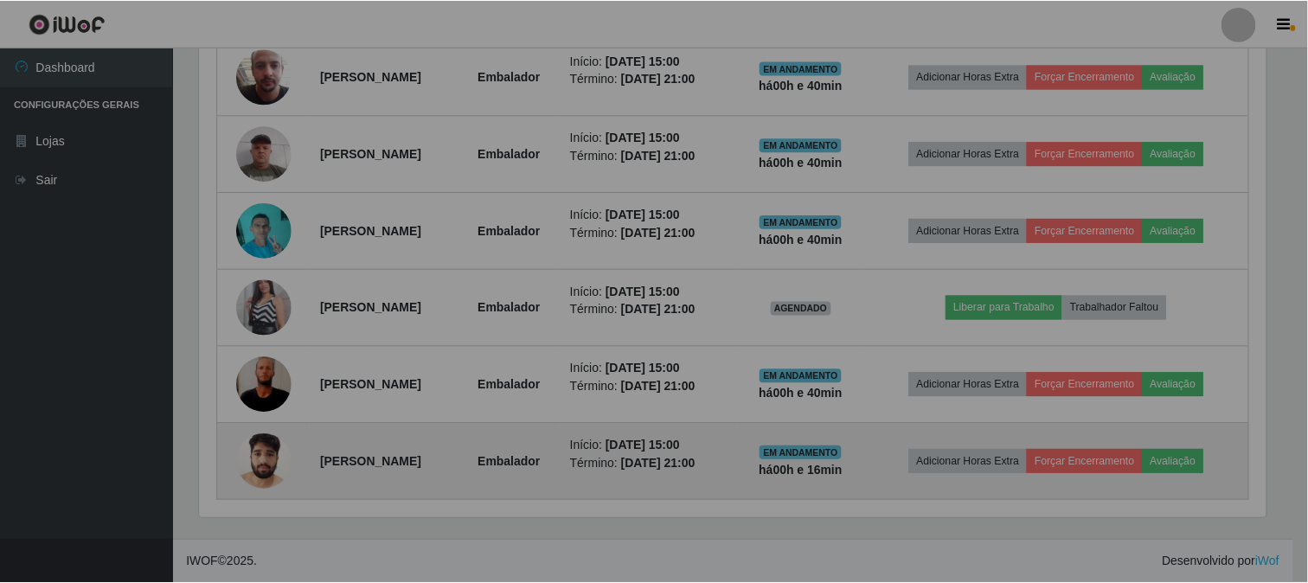
scroll to position [358, 1081]
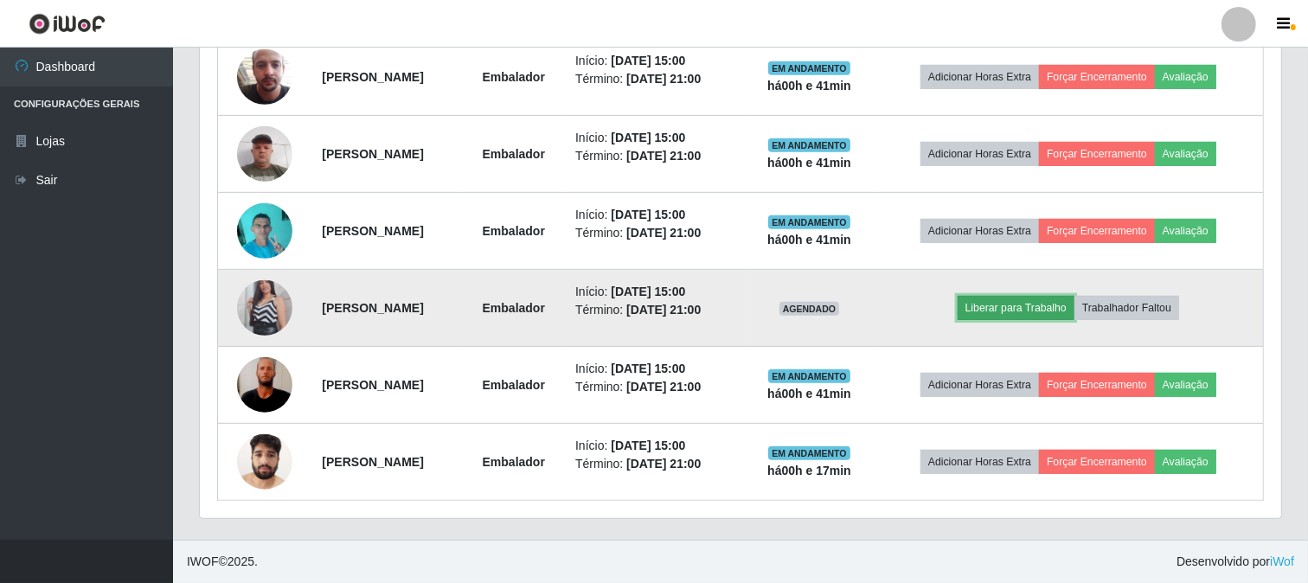
click at [1019, 312] on button "Liberar para Trabalho" at bounding box center [1016, 308] width 117 height 24
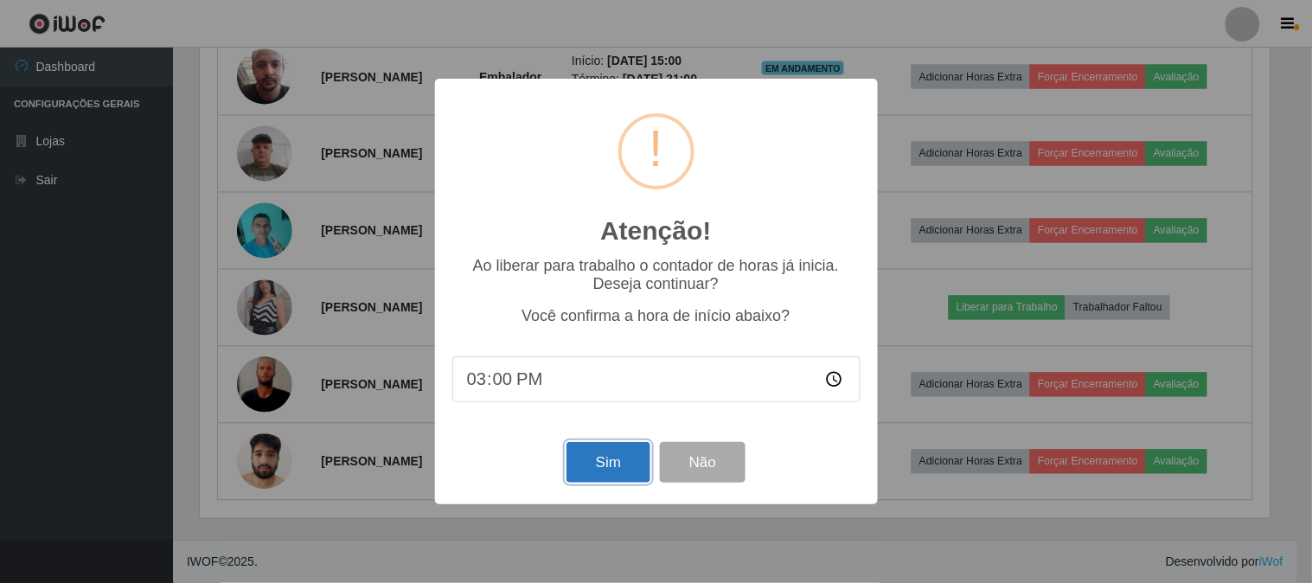
click at [600, 457] on button "Sim" at bounding box center [609, 462] width 84 height 41
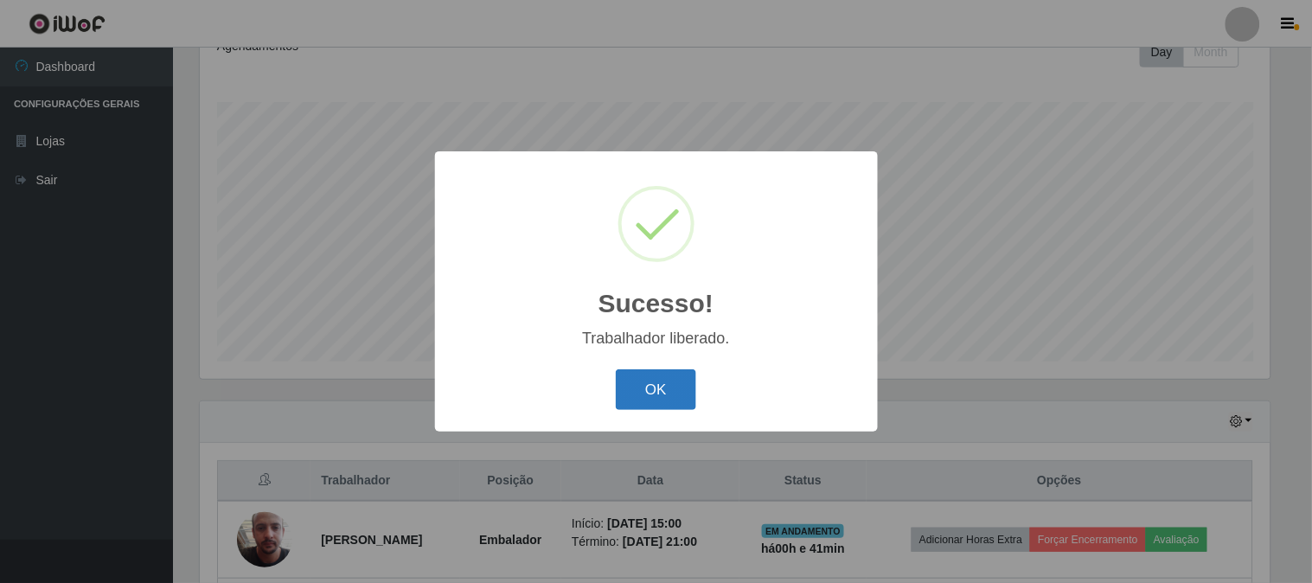
click at [646, 378] on button "OK" at bounding box center [656, 389] width 80 height 41
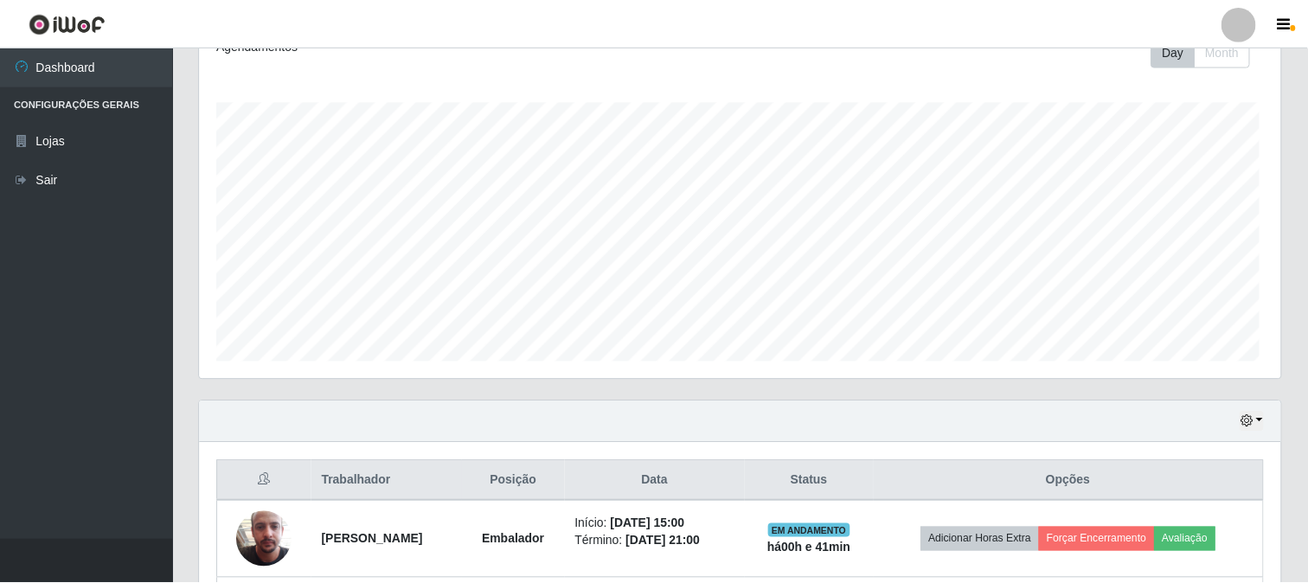
scroll to position [358, 1081]
